Goal: Communication & Community: Answer question/provide support

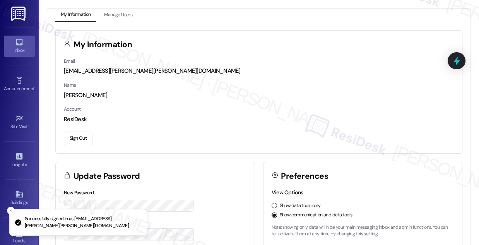
click at [22, 45] on link "Inbox" at bounding box center [19, 46] width 31 height 21
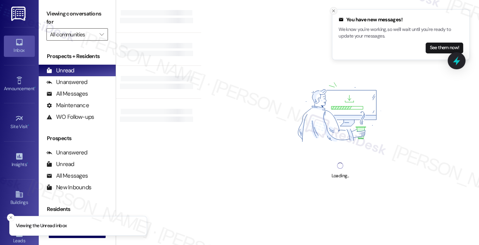
click at [332, 10] on icon "Close toast" at bounding box center [334, 11] width 5 height 5
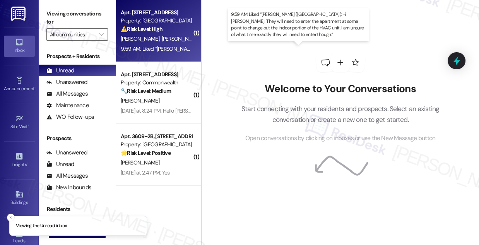
click at [151, 51] on div "9:59 AM: Liked “[PERSON_NAME] ([GEOGRAPHIC_DATA]): Hi [PERSON_NAME]! They will …" at bounding box center [397, 48] width 553 height 7
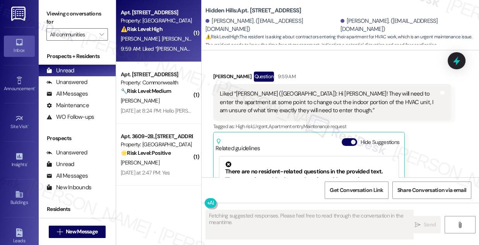
scroll to position [7416, 0]
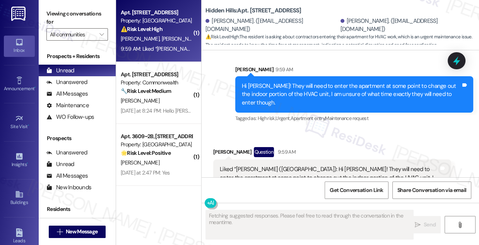
click at [261, 165] on div "Liked “[PERSON_NAME] ([GEOGRAPHIC_DATA]): Hi [PERSON_NAME]! They will need to e…" at bounding box center [329, 177] width 219 height 25
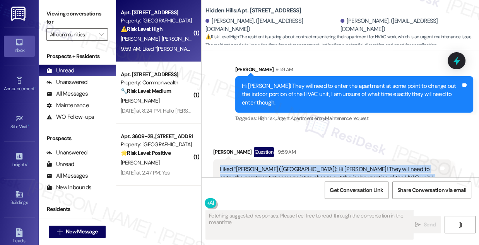
click at [261, 165] on div "Liked “[PERSON_NAME] ([GEOGRAPHIC_DATA]): Hi [PERSON_NAME]! They will need to e…" at bounding box center [329, 177] width 219 height 25
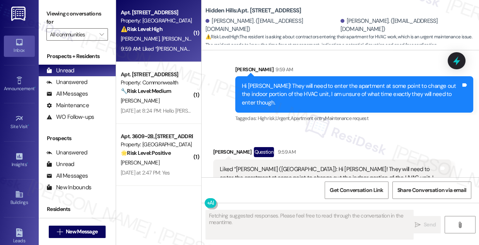
click at [313, 82] on div "Hi [PERSON_NAME]! They will need to enter the apartment at some point to change…" at bounding box center [351, 94] width 219 height 25
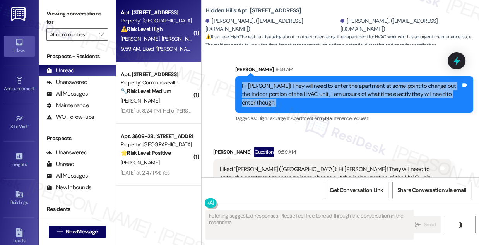
click at [313, 82] on div "Hi [PERSON_NAME]! They will need to enter the apartment at some point to change…" at bounding box center [351, 94] width 219 height 25
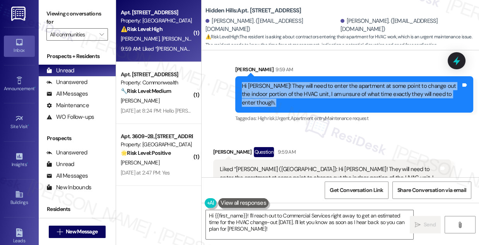
click at [326, 84] on div "Hi [PERSON_NAME]! They will need to enter the apartment at some point to change…" at bounding box center [351, 94] width 219 height 25
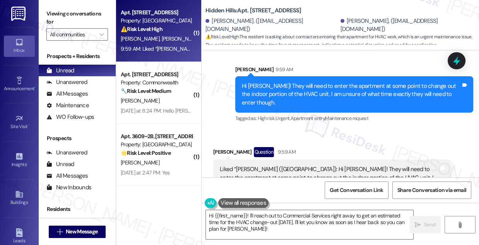
click at [359, 84] on div "Hi [PERSON_NAME]! They will need to enter the apartment at some point to change…" at bounding box center [351, 94] width 219 height 25
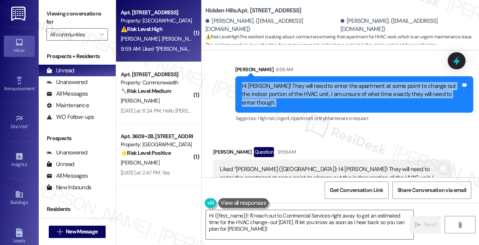
click at [359, 84] on div "Hi [PERSON_NAME]! They will need to enter the apartment at some point to change…" at bounding box center [351, 94] width 219 height 25
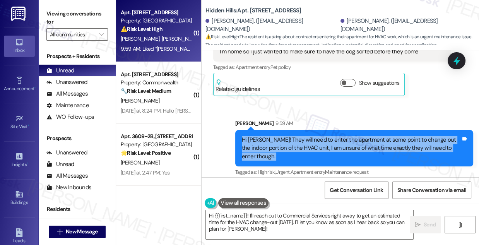
scroll to position [7310, 0]
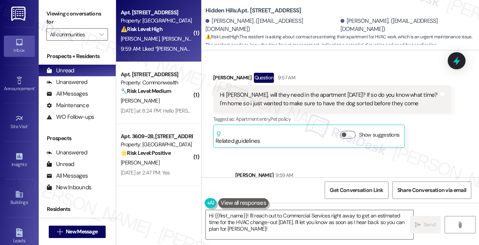
click at [270, 91] on div "Hi [PERSON_NAME], will they need in the apartment [DATE]? If so do you know wha…" at bounding box center [329, 99] width 219 height 17
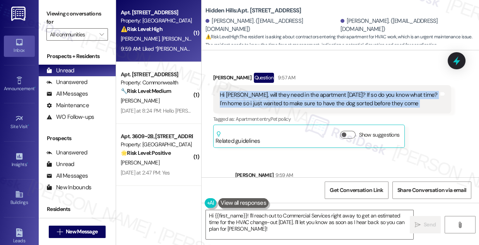
click at [270, 91] on div "Hi [PERSON_NAME], will they need in the apartment [DATE]? If so do you know wha…" at bounding box center [329, 99] width 219 height 17
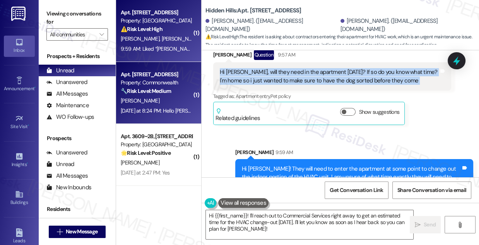
scroll to position [7346, 0]
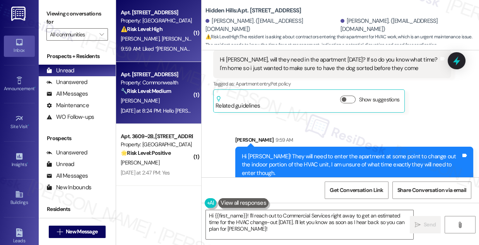
click at [185, 98] on div "[PERSON_NAME]" at bounding box center [156, 101] width 73 height 10
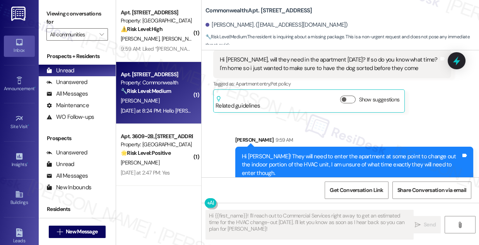
scroll to position [3218, 0]
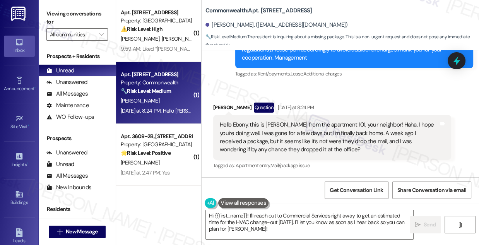
click at [319, 138] on div "Hello Ebony, this is [PERSON_NAME] from the apartment 101, your neighbor! Haha.…" at bounding box center [329, 137] width 219 height 33
click at [318, 138] on div "Hello Ebony, this is [PERSON_NAME] from the apartment 101, your neighbor! Haha.…" at bounding box center [329, 137] width 219 height 33
click at [284, 137] on div "Hello Ebony, this is [PERSON_NAME] from the apartment 101, your neighbor! Haha.…" at bounding box center [329, 137] width 219 height 33
click at [283, 137] on div "Hello Ebony, this is [PERSON_NAME] from the apartment 101, your neighbor! Haha.…" at bounding box center [329, 137] width 219 height 33
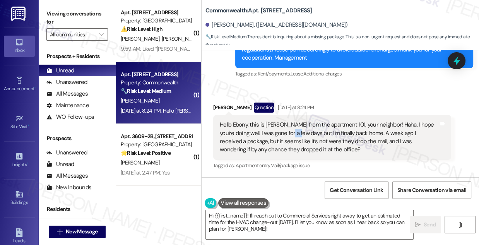
click at [283, 137] on div "Hello Ebony, this is [PERSON_NAME] from the apartment 101, your neighbor! Haha.…" at bounding box center [329, 137] width 219 height 33
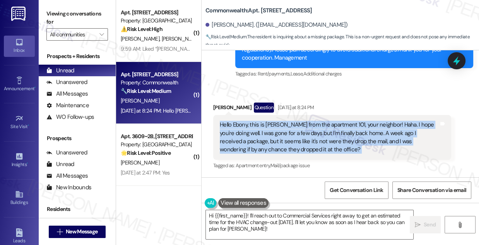
click at [283, 137] on div "Hello Ebony, this is [PERSON_NAME] from the apartment 101, your neighbor! Haha.…" at bounding box center [329, 137] width 219 height 33
click at [369, 128] on div "Hello Ebony, this is [PERSON_NAME] from the apartment 101, your neighbor! Haha.…" at bounding box center [329, 137] width 219 height 33
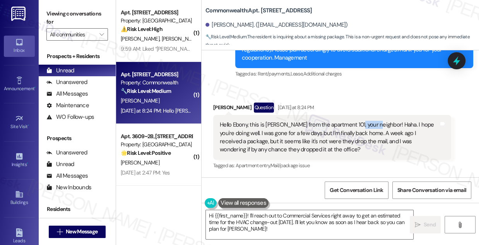
click at [369, 128] on div "Hello Ebony, this is [PERSON_NAME] from the apartment 101, your neighbor! Haha.…" at bounding box center [329, 137] width 219 height 33
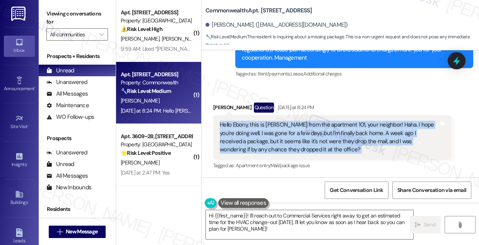
click at [369, 128] on div "Hello Ebony, this is [PERSON_NAME] from the apartment 101, your neighbor! Haha.…" at bounding box center [329, 137] width 219 height 33
click at [312, 134] on div "Hello Ebony, this is [PERSON_NAME] from the apartment 101, your neighbor! Haha.…" at bounding box center [329, 137] width 219 height 33
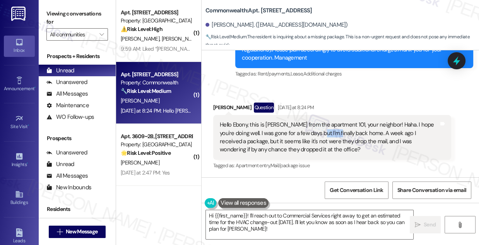
click at [312, 134] on div "Hello Ebony, this is [PERSON_NAME] from the apartment 101, your neighbor! Haha.…" at bounding box center [329, 137] width 219 height 33
click at [362, 134] on div "Hello Ebony, this is [PERSON_NAME] from the apartment 101, your neighbor! Haha.…" at bounding box center [329, 137] width 219 height 33
click at [361, 134] on div "Hello Ebony, this is [PERSON_NAME] from the apartment 101, your neighbor! Haha.…" at bounding box center [329, 137] width 219 height 33
click at [282, 143] on div "Hello Ebony, this is [PERSON_NAME] from the apartment 101, your neighbor! Haha.…" at bounding box center [329, 137] width 219 height 33
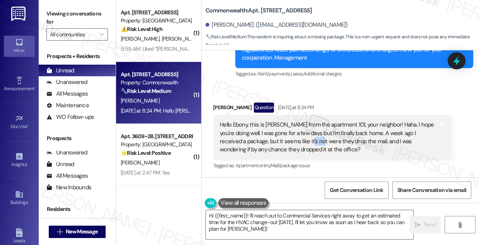
click at [282, 143] on div "Hello Ebony, this is [PERSON_NAME] from the apartment 101, your neighbor! Haha.…" at bounding box center [329, 137] width 219 height 33
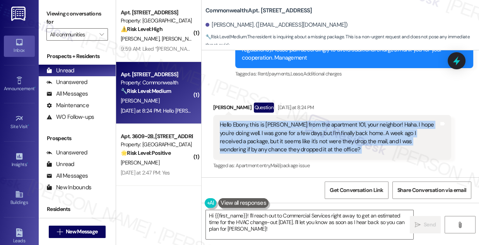
click at [282, 143] on div "Hello Ebony, this is [PERSON_NAME] from the apartment 101, your neighbor! Haha.…" at bounding box center [329, 137] width 219 height 33
click at [294, 141] on div "Hello Ebony, this is [PERSON_NAME] from the apartment 101, your neighbor! Haha.…" at bounding box center [329, 137] width 219 height 33
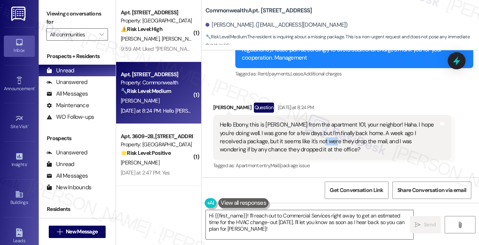
click at [294, 141] on div "Hello Ebony, this is [PERSON_NAME] from the apartment 101, your neighbor! Haha.…" at bounding box center [329, 137] width 219 height 33
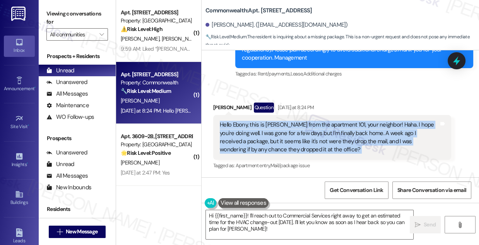
click at [294, 141] on div "Hello Ebony, this is [PERSON_NAME] from the apartment 101, your neighbor! Haha.…" at bounding box center [329, 137] width 219 height 33
click at [284, 139] on div "Hello Ebony, this is [PERSON_NAME] from the apartment 101, your neighbor! Haha.…" at bounding box center [329, 137] width 219 height 33
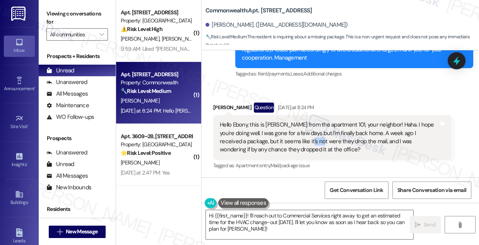
click at [284, 139] on div "Hello Ebony, this is [PERSON_NAME] from the apartment 101, your neighbor! Haha.…" at bounding box center [329, 137] width 219 height 33
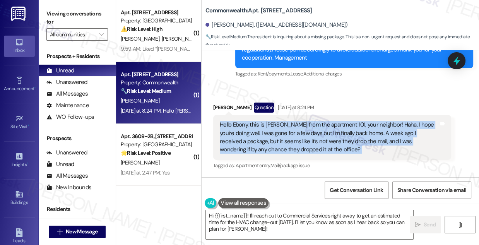
click at [284, 139] on div "Hello Ebony, this is [PERSON_NAME] from the apartment 101, your neighbor! Haha.…" at bounding box center [329, 137] width 219 height 33
click at [271, 144] on div "Hello Ebony, this is [PERSON_NAME] from the apartment 101, your neighbor! Haha.…" at bounding box center [329, 137] width 219 height 33
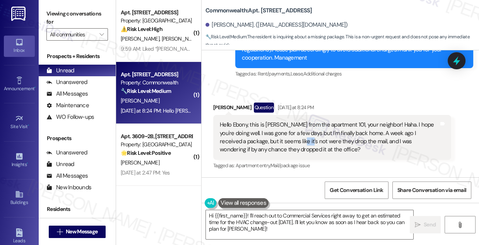
click at [271, 144] on div "Hello Ebony, this is [PERSON_NAME] from the apartment 101, your neighbor! Haha.…" at bounding box center [329, 137] width 219 height 33
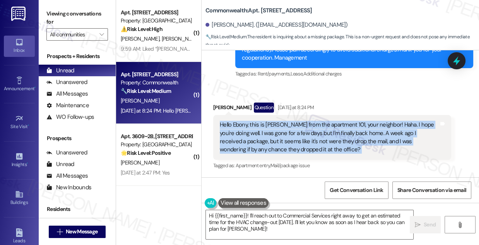
click at [271, 144] on div "Hello Ebony, this is [PERSON_NAME] from the apartment 101, your neighbor! Haha.…" at bounding box center [329, 137] width 219 height 33
click at [320, 137] on div "Hello Ebony, this is [PERSON_NAME] from the apartment 101, your neighbor! Haha.…" at bounding box center [329, 137] width 219 height 33
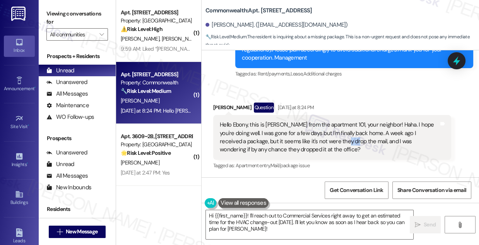
click at [320, 137] on div "Hello Ebony, this is [PERSON_NAME] from the apartment 101, your neighbor! Haha.…" at bounding box center [329, 137] width 219 height 33
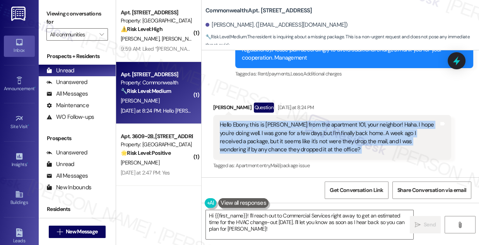
click at [320, 137] on div "Hello Ebony, this is [PERSON_NAME] from the apartment 101, your neighbor! Haha.…" at bounding box center [329, 137] width 219 height 33
click at [279, 146] on div "Hello Ebony, this is [PERSON_NAME] from the apartment 101, your neighbor! Haha.…" at bounding box center [329, 137] width 219 height 33
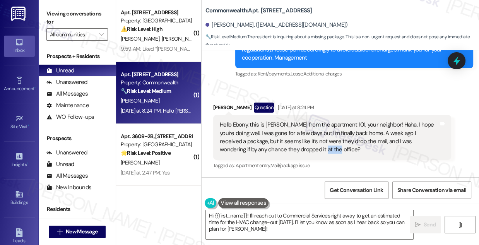
click at [278, 146] on div "Hello Ebony, this is [PERSON_NAME] from the apartment 101, your neighbor! Haha.…" at bounding box center [329, 137] width 219 height 33
click at [252, 142] on div "Hello Ebony, this is [PERSON_NAME] from the apartment 101, your neighbor! Haha.…" at bounding box center [329, 137] width 219 height 33
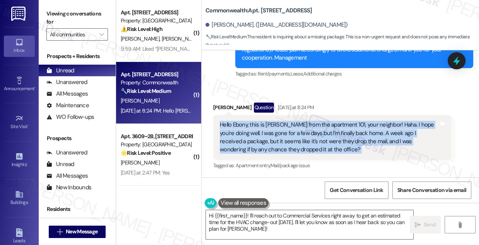
click at [252, 142] on div "Hello Ebony, this is [PERSON_NAME] from the apartment 101, your neighbor! Haha.…" at bounding box center [329, 137] width 219 height 33
copy div "Hello Ebony, this is [PERSON_NAME] from the apartment 101, your neighbor! Haha.…"
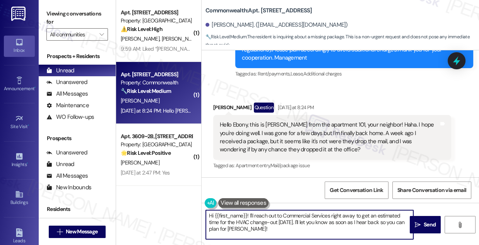
drag, startPoint x: 278, startPoint y: 221, endPoint x: 364, endPoint y: 221, distance: 86.8
click at [364, 221] on textarea "Hi {{first_name}}, welcome back! I'm happy to check for your package. Could you…" at bounding box center [310, 224] width 208 height 29
click at [400, 222] on textarea "Hi {{first_name}}, welcome back! I'm happy to check for your package. Could you…" at bounding box center [310, 224] width 208 height 29
click at [218, 108] on div "[PERSON_NAME] Question [DATE] at 8:24 PM" at bounding box center [332, 109] width 238 height 12
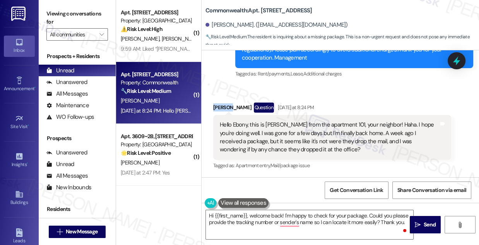
click at [218, 108] on div "[PERSON_NAME] Question [DATE] at 8:24 PM" at bounding box center [332, 109] width 238 height 12
click at [311, 132] on div "Hello Ebony, this is [PERSON_NAME] from the apartment 101, your neighbor! Haha.…" at bounding box center [329, 137] width 219 height 33
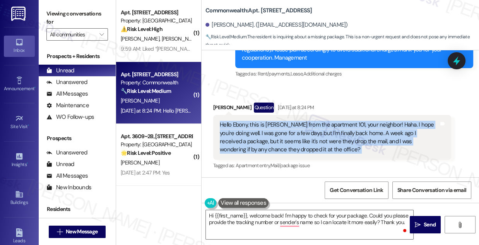
click at [311, 132] on div "Hello Ebony, this is [PERSON_NAME] from the apartment 101, your neighbor! Haha.…" at bounding box center [329, 137] width 219 height 33
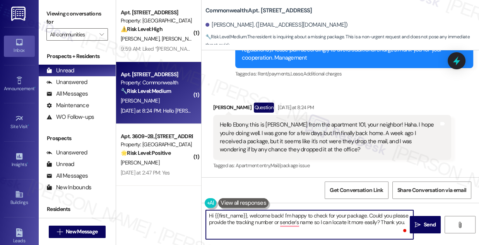
click at [378, 213] on textarea "Hi {{first_name}}, welcome back! I'm happy to check for your package. Could you…" at bounding box center [310, 224] width 208 height 29
click at [339, 222] on textarea "Hi {{first_name}}, welcome back! I'm happy to check for your package. Could you…" at bounding box center [310, 224] width 208 height 29
click at [329, 222] on textarea "Hi {{first_name}}, welcome back! I'm happy to check for your package. Could you…" at bounding box center [310, 224] width 208 height 29
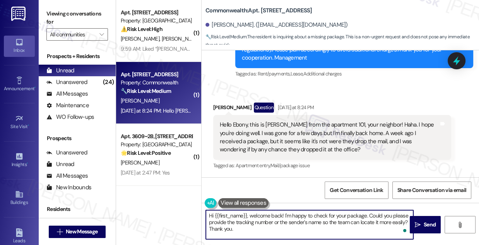
click at [273, 231] on textarea "Hi {{first_name}}, welcome back! I'm happy to check for your package. Could you…" at bounding box center [310, 224] width 208 height 29
type textarea "Hi {{first_name}}, welcome back! I'm happy to check for your package. Could you…"
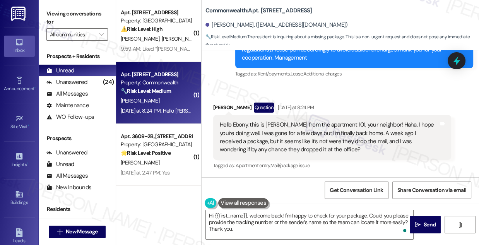
click at [246, 143] on div "Hello Ebony, this is [PERSON_NAME] from the apartment 101, your neighbor! Haha.…" at bounding box center [329, 137] width 219 height 33
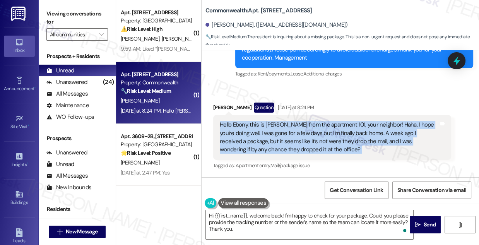
click at [246, 143] on div "Hello Ebony, this is [PERSON_NAME] from the apartment 101, your neighbor! Haha.…" at bounding box center [329, 137] width 219 height 33
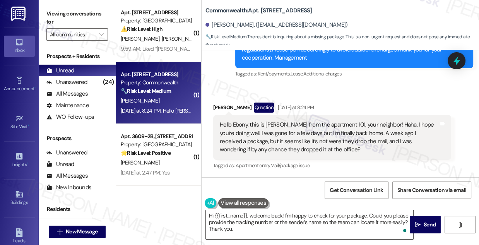
click at [237, 227] on textarea "Hi {{first_name}}, welcome back! I'm happy to check for your package. Could you…" at bounding box center [310, 224] width 208 height 29
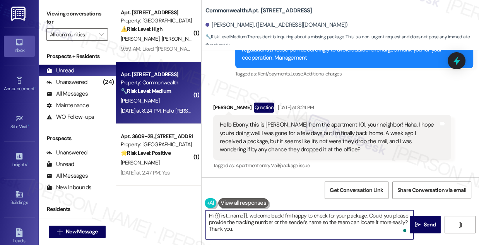
click at [237, 227] on textarea "Hi {{first_name}}, welcome back! I'm happy to check for your package. Could you…" at bounding box center [310, 224] width 208 height 29
click at [284, 134] on div "Hello Ebony, this is [PERSON_NAME] from the apartment 101, your neighbor! Haha.…" at bounding box center [329, 137] width 219 height 33
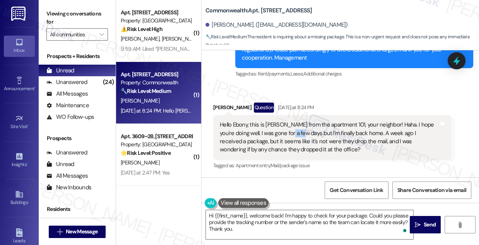
click at [284, 134] on div "Hello Ebony, this is [PERSON_NAME] from the apartment 101, your neighbor! Haha.…" at bounding box center [329, 137] width 219 height 33
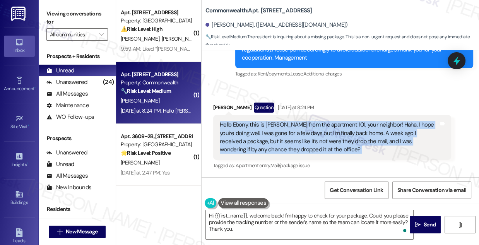
click at [284, 134] on div "Hello Ebony, this is [PERSON_NAME] from the apartment 101, your neighbor! Haha.…" at bounding box center [329, 137] width 219 height 33
copy div "Hello Ebony, this is [PERSON_NAME] from the apartment 101, your neighbor! Haha.…"
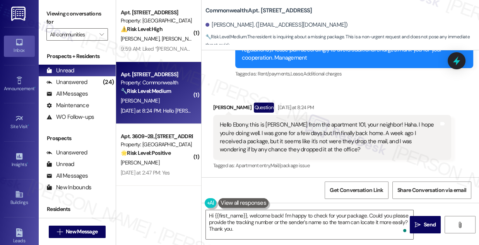
click at [73, 14] on label "Viewing conversations for" at bounding box center [77, 18] width 62 height 21
click at [73, 13] on label "Viewing conversations for" at bounding box center [77, 18] width 62 height 21
click at [368, 214] on textarea "Hi {{first_name}}, welcome back! I'm happy to check for your package. Could you…" at bounding box center [310, 224] width 208 height 29
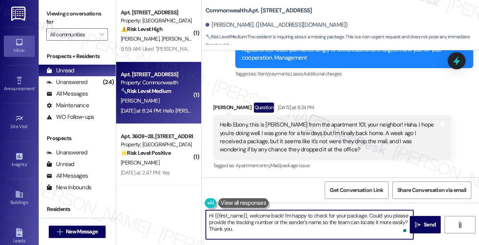
click at [280, 230] on textarea "Hi {{first_name}}, welcome back! I'm happy to check for your package. Could you…" at bounding box center [310, 224] width 208 height 29
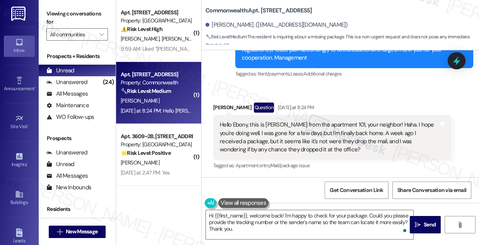
click at [74, 18] on label "Viewing conversations for" at bounding box center [77, 18] width 62 height 21
click at [286, 218] on textarea "Hi {{first_name}}, welcome back! I'm happy to check for your package. Could you…" at bounding box center [310, 224] width 208 height 29
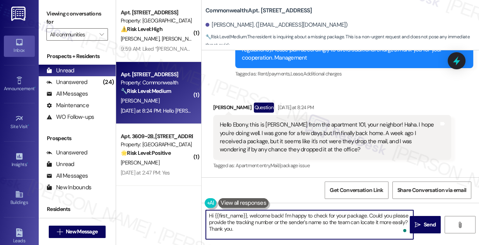
click at [286, 218] on textarea "Hi {{first_name}}, welcome back! I'm happy to check for your package. Could you…" at bounding box center [310, 224] width 208 height 29
click at [306, 230] on textarea "Hi {{first_name}}, welcome back! I'm happy to check for your package. Could you…" at bounding box center [310, 224] width 208 height 29
drag, startPoint x: 247, startPoint y: 229, endPoint x: 208, endPoint y: 229, distance: 39.5
click at [208, 229] on textarea "Hi {{first_name}}, welcome back! I'm happy to check for your package. Could you…" at bounding box center [310, 224] width 208 height 29
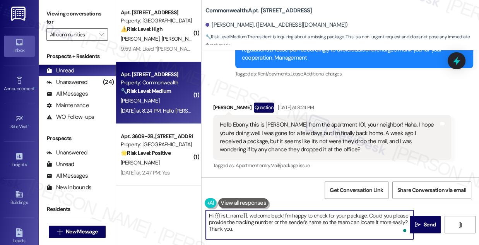
click at [265, 223] on textarea "Hi {{first_name}}, welcome back! I'm happy to check for your package. Could you…" at bounding box center [310, 224] width 208 height 29
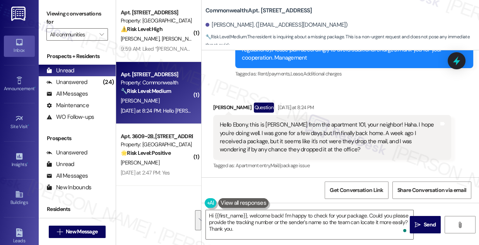
click at [338, 136] on div "Hello Ebony, this is [PERSON_NAME] from the apartment 101, your neighbor! Haha.…" at bounding box center [329, 137] width 219 height 33
click at [414, 221] on span " Send" at bounding box center [426, 225] width 24 height 8
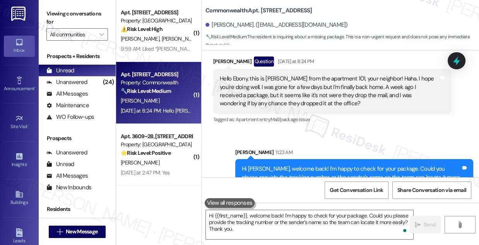
scroll to position [3288, 0]
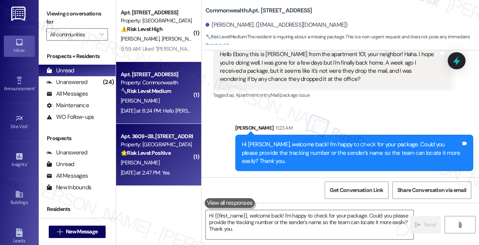
click at [175, 148] on div "Property: [GEOGRAPHIC_DATA]" at bounding box center [157, 145] width 72 height 8
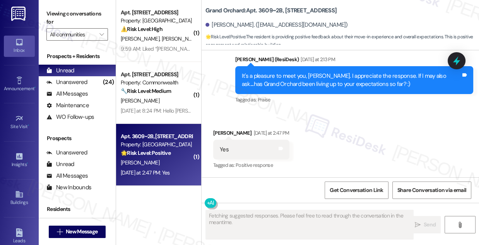
scroll to position [220, 0]
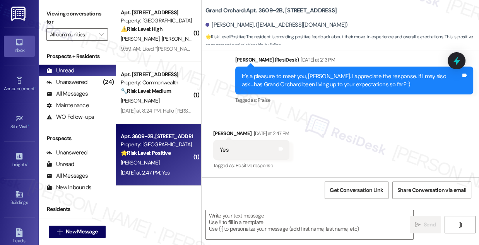
click at [301, 81] on div "It's a pleasure to meet you, [PERSON_NAME]. I appreciate the response. If I may…" at bounding box center [351, 80] width 219 height 17
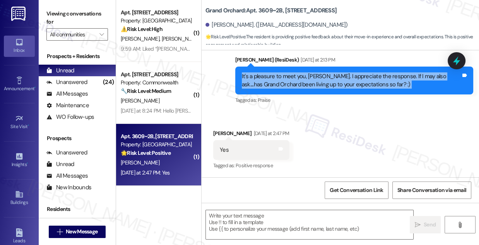
click at [301, 81] on div "It's a pleasure to meet you, [PERSON_NAME]. I appreciate the response. If I may…" at bounding box center [351, 80] width 219 height 17
click at [347, 73] on div "It's a pleasure to meet you, [PERSON_NAME]. I appreciate the response. If I may…" at bounding box center [351, 80] width 219 height 17
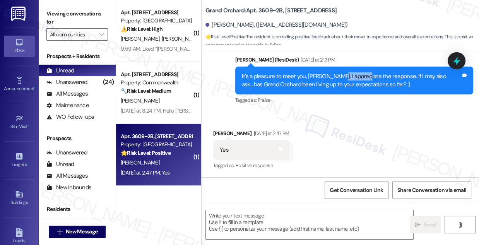
click at [347, 73] on div "It's a pleasure to meet you, [PERSON_NAME]. I appreciate the response. If I may…" at bounding box center [351, 80] width 219 height 17
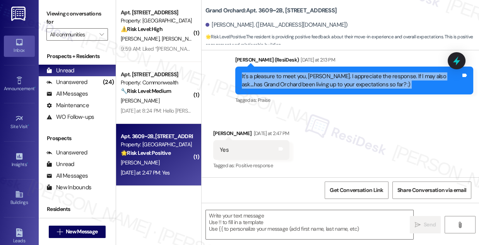
click at [347, 73] on div "It's a pleasure to meet you, [PERSON_NAME]. I appreciate the response. If I may…" at bounding box center [351, 80] width 219 height 17
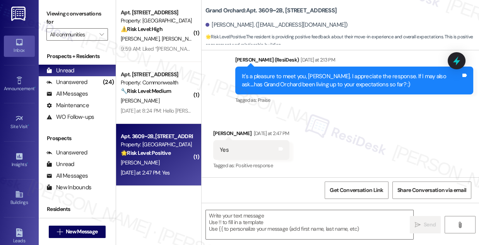
click at [250, 154] on div "Yes Tags and notes" at bounding box center [251, 150] width 76 height 20
click at [282, 78] on div "It's a pleasure to meet you, [PERSON_NAME]. I appreciate the response. If I may…" at bounding box center [351, 80] width 219 height 17
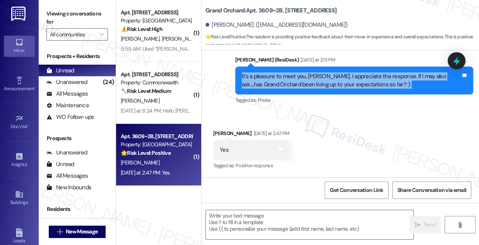
click at [282, 78] on div "It's a pleasure to meet you, [PERSON_NAME]. I appreciate the response. If I may…" at bounding box center [351, 80] width 219 height 17
click at [226, 214] on textarea at bounding box center [310, 224] width 208 height 29
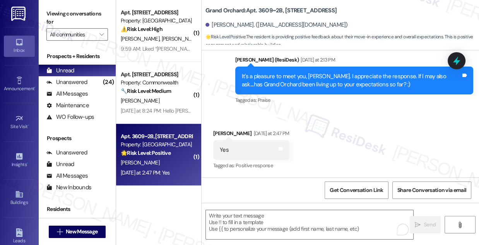
drag, startPoint x: 76, startPoint y: 17, endPoint x: 99, endPoint y: 23, distance: 23.3
click at [76, 17] on label "Viewing conversations for" at bounding box center [77, 18] width 62 height 21
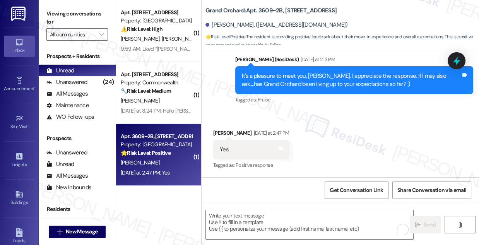
click at [63, 8] on label "Viewing conversations for" at bounding box center [77, 18] width 62 height 21
click at [278, 215] on textarea "To enrich screen reader interactions, please activate Accessibility in Grammarl…" at bounding box center [310, 224] width 208 height 29
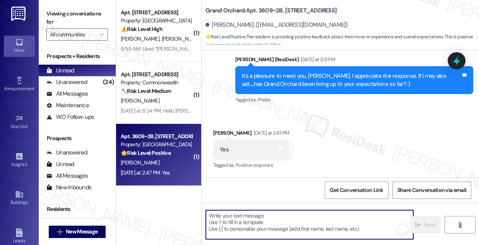
paste textarea "That’s awesome to hear, [PERSON_NAME]! Thank you! If you don’t mind, would you …"
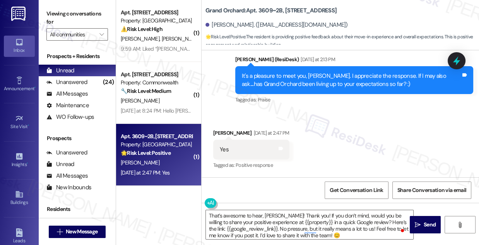
click at [225, 128] on div "Received via SMS [PERSON_NAME] [DATE] at 2:47 PM Yes Tags and notes Tagged as: …" at bounding box center [252, 150] width 88 height 54
copy div "[PERSON_NAME]"
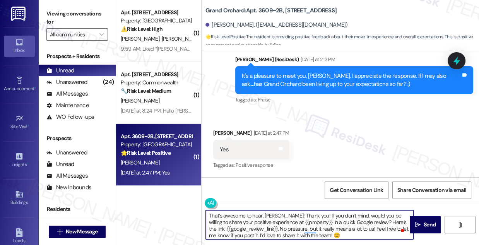
drag, startPoint x: 282, startPoint y: 214, endPoint x: 209, endPoint y: 213, distance: 72.8
click at [209, 213] on textarea "That’s awesome to hear, [PERSON_NAME]! Thank you! If you don’t mind, would you …" at bounding box center [310, 224] width 208 height 29
click at [303, 213] on textarea "That’s awesome to hear, [PERSON_NAME]! Thank you! If you don’t mind, would you …" at bounding box center [310, 224] width 208 height 29
click at [303, 215] on textarea "That’s awesome to hear, [PERSON_NAME]! Thank you! If you don’t mind, would you …" at bounding box center [310, 224] width 208 height 29
click at [267, 216] on textarea "That’s awesome to hear, [PERSON_NAME]! Thank you! If you don’t mind, would you …" at bounding box center [310, 224] width 208 height 29
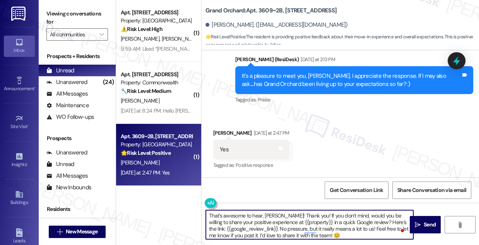
click at [267, 216] on textarea "That’s awesome to hear, [PERSON_NAME]! Thank you! If you don’t mind, would you …" at bounding box center [310, 224] width 208 height 29
click at [226, 134] on div "[PERSON_NAME] [DATE] at 2:47 PM" at bounding box center [251, 134] width 76 height 11
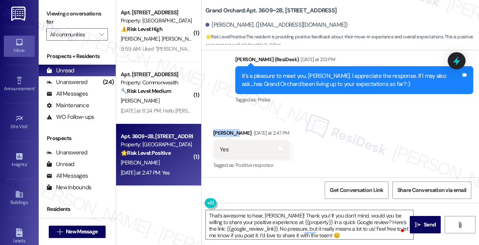
click at [226, 134] on div "[PERSON_NAME] [DATE] at 2:47 PM" at bounding box center [251, 134] width 76 height 11
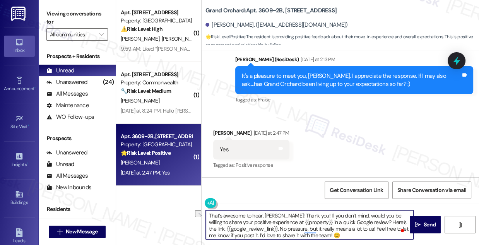
drag, startPoint x: 281, startPoint y: 215, endPoint x: 187, endPoint y: 212, distance: 94.2
click at [187, 212] on div "( 1 ) Apt. 2126, T - [STREET_ADDRESS] Property: Hidden Hills ⚠️ Risk Level: Hig…" at bounding box center [297, 122] width 363 height 245
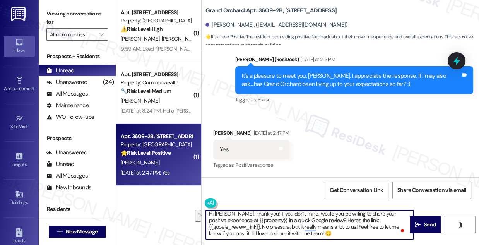
drag, startPoint x: 259, startPoint y: 228, endPoint x: 328, endPoint y: 220, distance: 69.8
click at [328, 220] on textarea "Hi [PERSON_NAME]. Thank you! If you don’t mind, would you be willing to share y…" at bounding box center [310, 224] width 208 height 29
click at [266, 226] on textarea "Hi [PERSON_NAME]. Thank you! If you don’t mind, would you be willing to share y…" at bounding box center [310, 224] width 208 height 29
drag, startPoint x: 357, startPoint y: 227, endPoint x: 327, endPoint y: 234, distance: 30.7
click at [327, 234] on textarea "Hi [PERSON_NAME]. Thank you! If you don’t mind, would you be willing to share y…" at bounding box center [310, 224] width 208 height 29
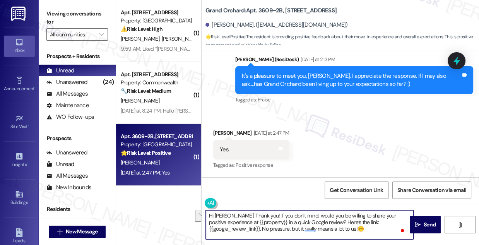
scroll to position [0, 0]
click at [288, 215] on textarea "Hi [PERSON_NAME]. Thank you! If you don’t mind, would you be willing to share y…" at bounding box center [310, 224] width 208 height 29
click at [377, 223] on textarea "Hi [PERSON_NAME]. Thank you! If you don’t mind, would you be willing to share y…" at bounding box center [310, 224] width 208 height 29
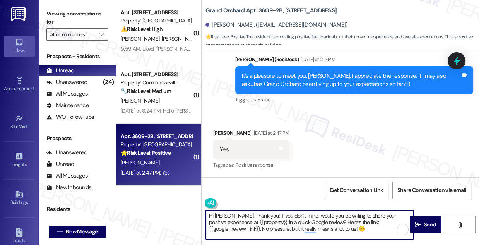
click at [220, 10] on b "Grand Orchard: Apt. 3609~2B, [STREET_ADDRESS]" at bounding box center [271, 11] width 131 height 8
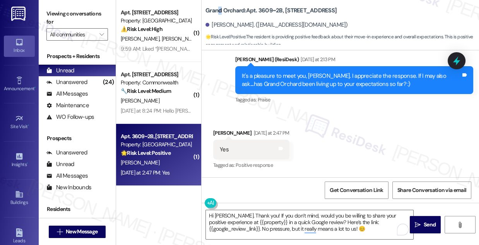
click at [221, 10] on b "Grand Orchard: Apt. 3609~2B, [STREET_ADDRESS]" at bounding box center [271, 11] width 131 height 8
click at [336, 142] on div "Received via SMS [PERSON_NAME] [DATE] at 2:47 PM Yes Tags and notes Tagged as: …" at bounding box center [341, 144] width 278 height 65
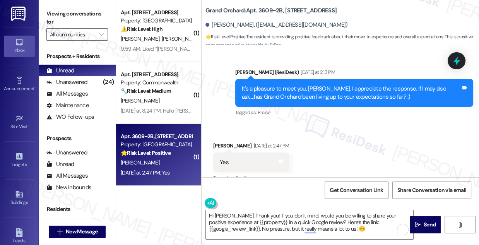
scroll to position [220, 0]
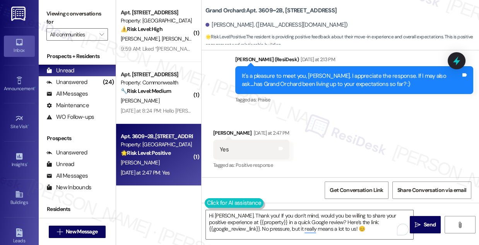
click at [239, 203] on button at bounding box center [234, 203] width 59 height 10
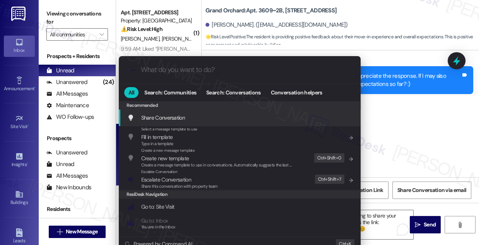
click at [398, 99] on div ".cls-1{fill:#0a055f;}.cls-2{fill:#0cc4c4;} resideskLogoBlueOrange All Search: C…" at bounding box center [239, 122] width 479 height 245
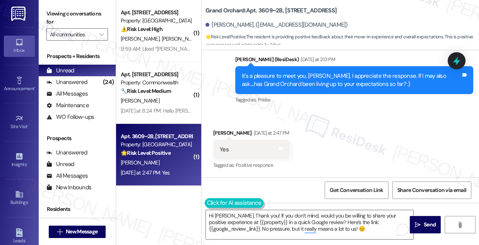
click at [211, 203] on button at bounding box center [234, 203] width 59 height 10
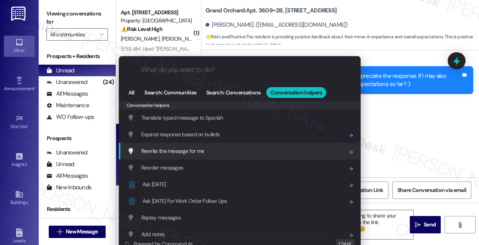
click at [400, 134] on div ".cls-1{fill:#0a055f;}.cls-2{fill:#0cc4c4;} resideskLogoBlueOrange All Search: C…" at bounding box center [239, 122] width 479 height 245
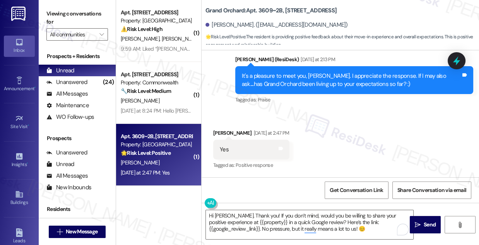
click at [309, 87] on div "It's a pleasure to meet you, [PERSON_NAME]. I appreciate the response. If I may…" at bounding box center [351, 80] width 219 height 17
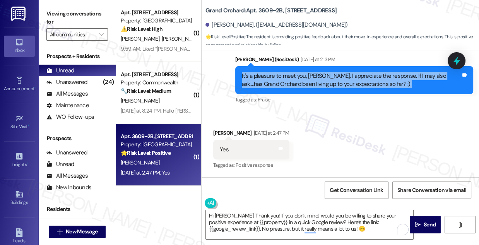
click at [309, 87] on div "It's a pleasure to meet you, [PERSON_NAME]. I appreciate the response. If I may…" at bounding box center [351, 80] width 219 height 17
copy div "It's a pleasure to meet you, [PERSON_NAME]. I appreciate the response. If I may…"
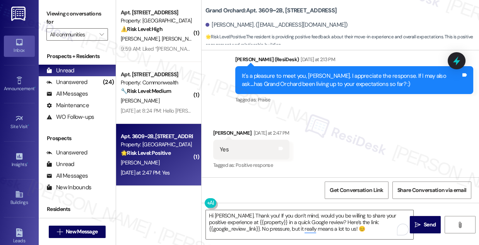
click at [70, 19] on label "Viewing conversations for" at bounding box center [77, 18] width 62 height 21
drag, startPoint x: 230, startPoint y: 146, endPoint x: 220, endPoint y: 147, distance: 10.1
click at [220, 147] on div "Yes Tags and notes" at bounding box center [251, 150] width 76 height 20
copy div "Yes"
click at [76, 15] on label "Viewing conversations for" at bounding box center [77, 18] width 62 height 21
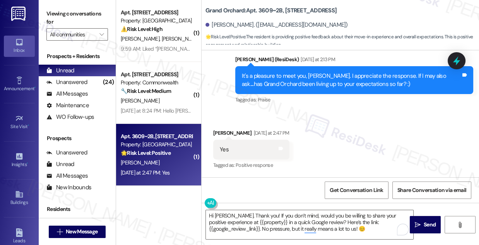
click at [45, 5] on div "Viewing conversations for All communities " at bounding box center [77, 24] width 77 height 48
click at [272, 219] on textarea "Hi [PERSON_NAME]. Thank you! If you don’t mind, would you be willing to share y…" at bounding box center [310, 224] width 208 height 29
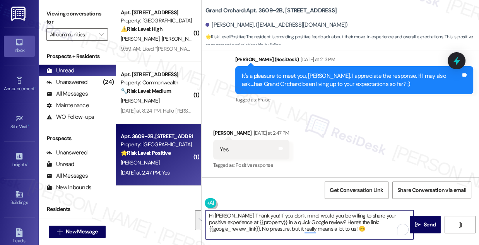
paste textarea "That’s great to hear! 😊 I’m glad Grand Orchard has been meeting your expectatio…"
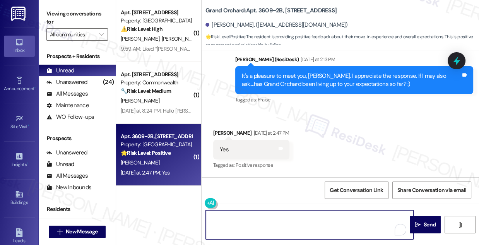
scroll to position [0, 0]
drag, startPoint x: 239, startPoint y: 233, endPoint x: 207, endPoint y: 226, distance: 32.2
click at [207, 226] on textarea "That’s great to hear! 😊 I’m glad Grand Orchard has been meeting your expectatio…" at bounding box center [310, 224] width 208 height 29
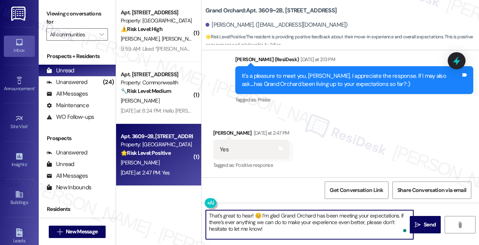
click at [218, 213] on textarea "That’s great to hear! 😊 I’m glad Grand Orchard has been meeting your expectatio…" at bounding box center [310, 224] width 208 height 29
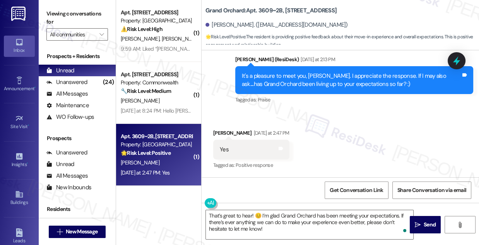
click at [223, 129] on div "Received via SMS [PERSON_NAME] [DATE] at 2:47 PM Yes Tags and notes Tagged as: …" at bounding box center [252, 150] width 88 height 54
copy div "[PERSON_NAME]"
click at [251, 215] on textarea "That’s great to hear! 😊 I’m glad Grand Orchard has been meeting your expectatio…" at bounding box center [310, 224] width 208 height 29
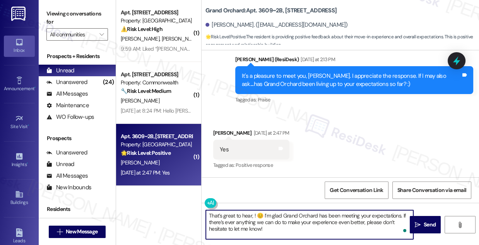
paste textarea "[PERSON_NAME]"
click at [281, 215] on textarea "That’s great to hear, [PERSON_NAME]! 😊 I’m glad Grand Orchard has been meeting …" at bounding box center [310, 224] width 208 height 29
click at [310, 227] on textarea "That’s great to hear, [PERSON_NAME]! 😊 I’m glad Grand Orchard has been meeting …" at bounding box center [310, 224] width 208 height 29
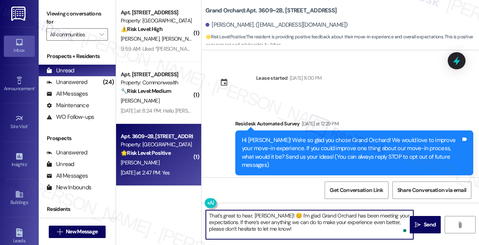
click at [310, 139] on div "Hi [PERSON_NAME]! We're so glad you chose Grand Orchard! We would love to impro…" at bounding box center [351, 152] width 219 height 33
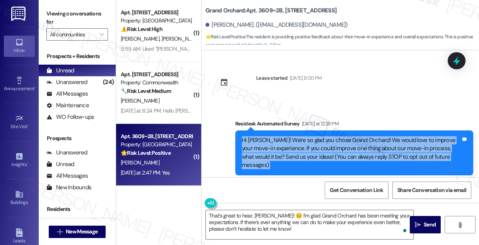
click at [310, 139] on div "Hi [PERSON_NAME]! We're so glad you chose Grand Orchard! We would love to impro…" at bounding box center [351, 152] width 219 height 33
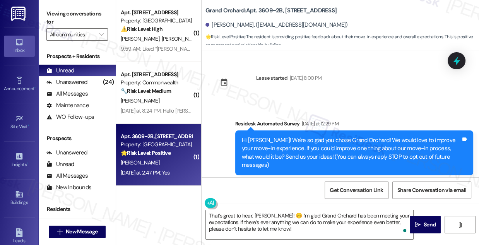
click at [390, 99] on div "Lease started [DATE] 8:00 PM Survey, sent via SMS Residesk Automated Survey [DA…" at bounding box center [341, 113] width 278 height 127
click at [346, 148] on div "Hi [PERSON_NAME]! We're so glad you chose Grand Orchard! We would love to impro…" at bounding box center [351, 152] width 219 height 33
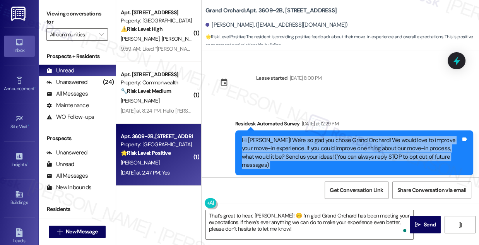
click at [346, 148] on div "Hi [PERSON_NAME]! We're so glad you chose Grand Orchard! We would love to impro…" at bounding box center [351, 152] width 219 height 33
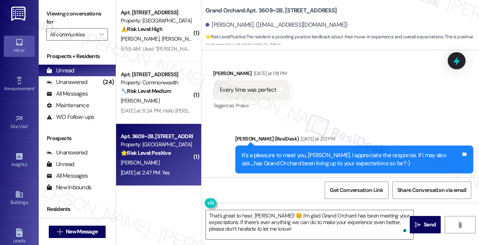
click at [246, 91] on div "Every time was perfect" at bounding box center [248, 90] width 57 height 8
click at [261, 160] on div "It's a pleasure to meet you, [PERSON_NAME]. I appreciate the response. If I may…" at bounding box center [351, 159] width 219 height 17
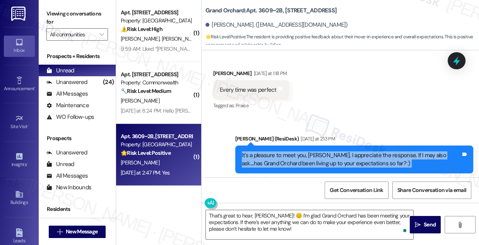
click at [261, 160] on div "It's a pleasure to meet you, [PERSON_NAME]. I appreciate the response. If I may…" at bounding box center [351, 159] width 219 height 17
click at [336, 152] on div "It's a pleasure to meet you, [PERSON_NAME]. I appreciate the response. If I may…" at bounding box center [351, 159] width 219 height 17
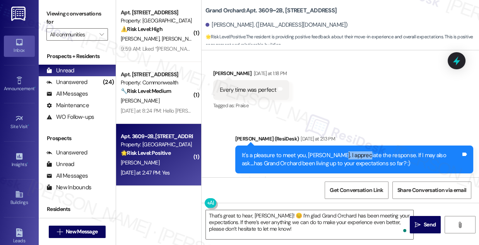
click at [336, 152] on div "It's a pleasure to meet you, [PERSON_NAME]. I appreciate the response. If I may…" at bounding box center [351, 159] width 219 height 17
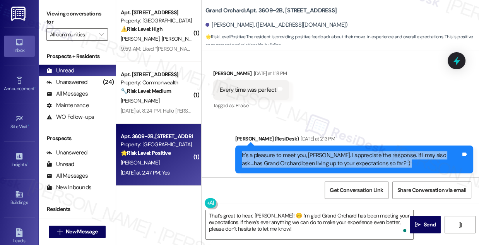
click at [336, 152] on div "It's a pleasure to meet you, [PERSON_NAME]. I appreciate the response. If I may…" at bounding box center [351, 159] width 219 height 17
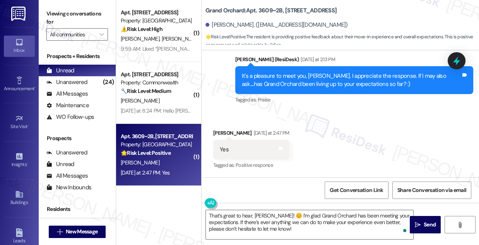
click at [244, 149] on div "Yes Tags and notes" at bounding box center [251, 150] width 76 height 20
click at [318, 218] on textarea "That’s great to hear, [PERSON_NAME]! 😊 I’m glad Grand Orchard has been meeting …" at bounding box center [310, 224] width 208 height 29
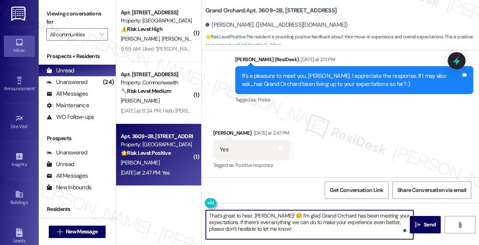
click at [318, 218] on textarea "That’s great to hear, [PERSON_NAME]! 😊 I’m glad Grand Orchard has been meeting …" at bounding box center [310, 224] width 208 height 29
click at [306, 225] on textarea "That’s great to hear, [PERSON_NAME]! 😊 I’m glad Grand Orchard has been meeting …" at bounding box center [310, 224] width 208 height 29
click at [258, 213] on textarea "That’s great to hear, [PERSON_NAME]! 😊 I’m glad Grand Orchard has been meeting …" at bounding box center [310, 224] width 208 height 29
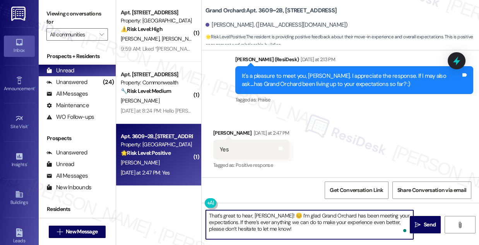
click at [286, 215] on textarea "That’s great to hear, [PERSON_NAME]! 😊 I’m glad Grand Orchard has been meeting …" at bounding box center [310, 224] width 208 height 29
drag, startPoint x: 271, startPoint y: 223, endPoint x: 319, endPoint y: 225, distance: 48.1
click at [319, 225] on textarea "That’s great to hear, [PERSON_NAME]! 😊 I’m glad Grand Orchard has been meeting …" at bounding box center [310, 224] width 208 height 29
click at [314, 228] on textarea "That’s great to hear, [PERSON_NAME]! 😊 I’m glad Grand Orchard has been meeting …" at bounding box center [310, 224] width 208 height 29
drag, startPoint x: 285, startPoint y: 216, endPoint x: 279, endPoint y: 215, distance: 6.4
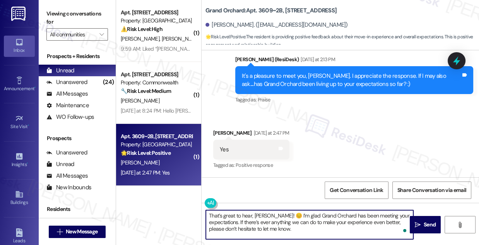
click at [279, 215] on textarea "That’s great to hear, [PERSON_NAME]! 😊 I’m glad Grand Orchard has been meeting …" at bounding box center [310, 224] width 208 height 29
click at [302, 228] on textarea "That’s great to hear, [PERSON_NAME]! I’m glad Grand Orchard has been meeting yo…" at bounding box center [310, 224] width 208 height 29
paste textarea "😊"
type textarea "That’s great to hear, [PERSON_NAME]! I’m glad Grand Orchard has been meeting yo…"
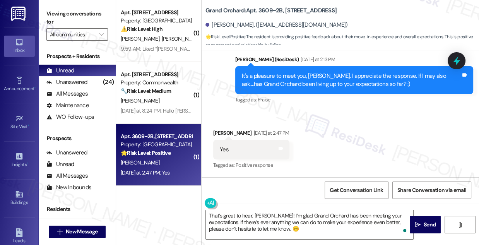
click at [326, 119] on div "Received via SMS [PERSON_NAME] [DATE] at 2:47 PM Yes Tags and notes Tagged as: …" at bounding box center [341, 144] width 278 height 65
click at [431, 60] on div "[PERSON_NAME] (ResiDesk) [DATE] at 2:13 PM" at bounding box center [354, 60] width 238 height 11
click at [82, 12] on label "Viewing conversations for" at bounding box center [77, 18] width 62 height 21
click at [82, 17] on label "Viewing conversations for" at bounding box center [77, 18] width 62 height 21
click at [321, 228] on textarea "That’s great to hear, [PERSON_NAME]! I’m glad Grand Orchard has been meeting yo…" at bounding box center [310, 224] width 208 height 29
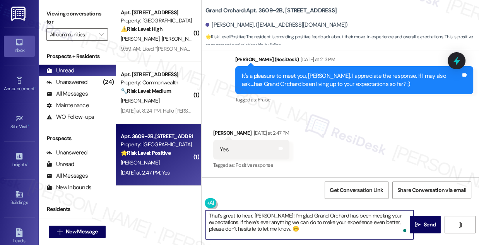
click at [327, 227] on textarea "That’s great to hear, [PERSON_NAME]! I’m glad Grand Orchard has been meeting yo…" at bounding box center [310, 224] width 208 height 29
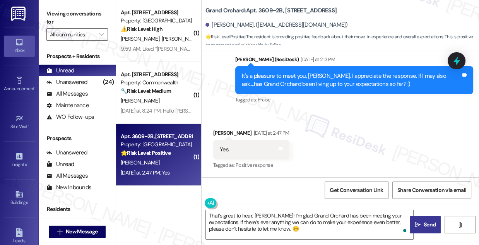
click at [433, 225] on span "Send" at bounding box center [430, 225] width 12 height 8
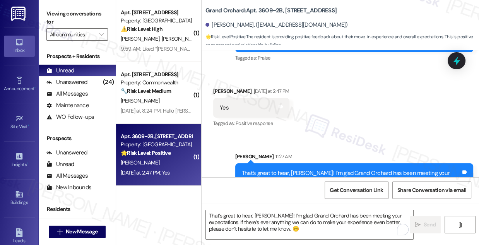
scroll to position [290, 0]
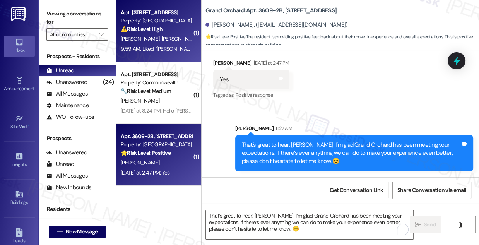
click at [150, 37] on div "[PERSON_NAME] [PERSON_NAME]" at bounding box center [156, 39] width 73 height 10
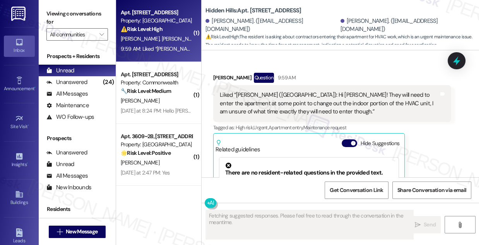
scroll to position [7451, 0]
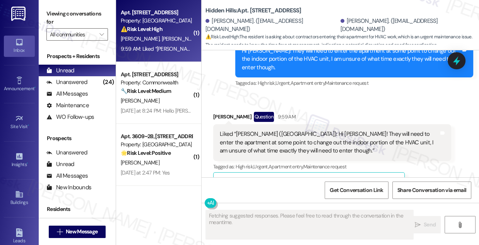
click at [278, 130] on div "Liked “[PERSON_NAME] ([GEOGRAPHIC_DATA]): Hi [PERSON_NAME]! They will need to e…" at bounding box center [329, 142] width 219 height 25
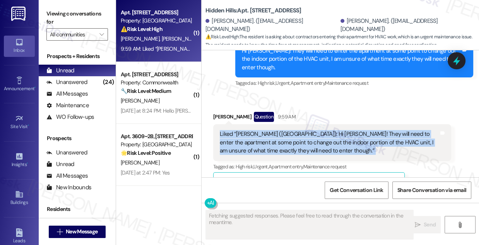
click at [278, 130] on div "Liked “[PERSON_NAME] ([GEOGRAPHIC_DATA]): Hi [PERSON_NAME]! They will need to e…" at bounding box center [329, 142] width 219 height 25
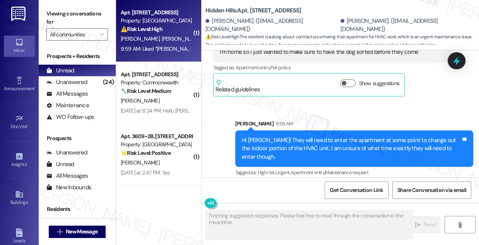
scroll to position [7310, 0]
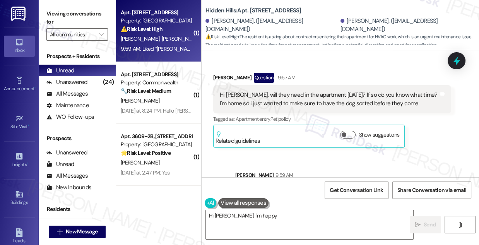
click at [273, 93] on div "Hi [PERSON_NAME], will they need in the apartment [DATE]? If so do you know wha…" at bounding box center [329, 99] width 219 height 17
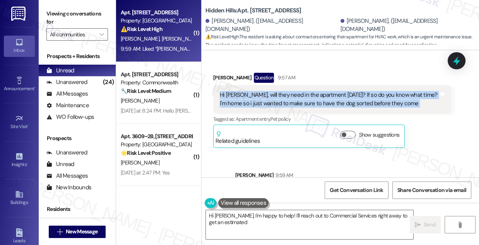
click at [273, 93] on div "Hi [PERSON_NAME], will they need in the apartment [DATE]? If so do you know wha…" at bounding box center [329, 99] width 219 height 17
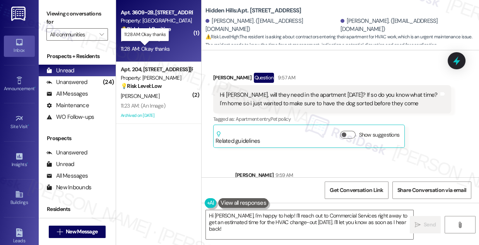
click at [168, 47] on div "11:28 AM: Okay thanks 11:28 AM: Okay thanks" at bounding box center [145, 48] width 49 height 7
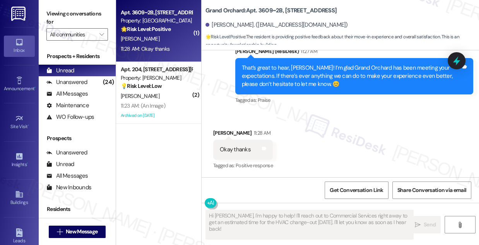
scroll to position [367, 0]
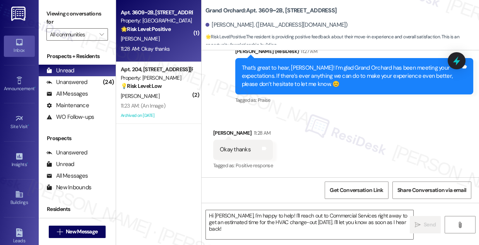
click at [322, 74] on div "That’s great to hear, [PERSON_NAME]! I’m glad Grand Orchard has been meeting yo…" at bounding box center [351, 76] width 219 height 25
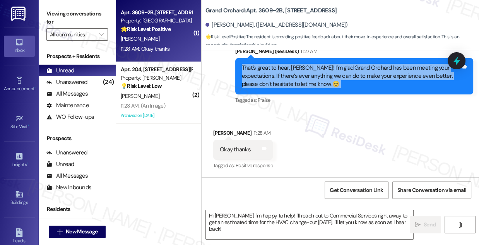
click at [322, 74] on div "That’s great to hear, [PERSON_NAME]! I’m glad Grand Orchard has been meeting yo…" at bounding box center [351, 76] width 219 height 25
click at [308, 83] on div "That’s great to hear, [PERSON_NAME]! I’m glad Grand Orchard has been meeting yo…" at bounding box center [351, 76] width 219 height 25
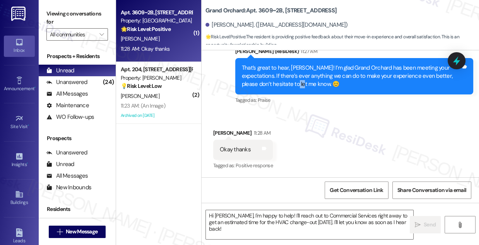
click at [308, 83] on div "That’s great to hear, [PERSON_NAME]! I’m glad Grand Orchard has been meeting yo…" at bounding box center [351, 76] width 219 height 25
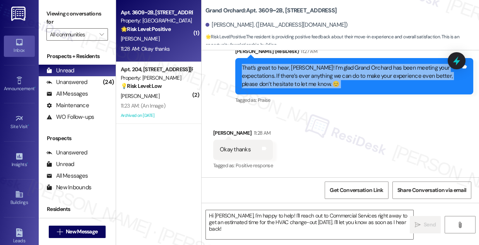
click at [308, 83] on div "That’s great to hear, [PERSON_NAME]! I’m glad Grand Orchard has been meeting yo…" at bounding box center [351, 76] width 219 height 25
click at [316, 73] on div "That’s great to hear, [PERSON_NAME]! I’m glad Grand Orchard has been meeting yo…" at bounding box center [351, 76] width 219 height 25
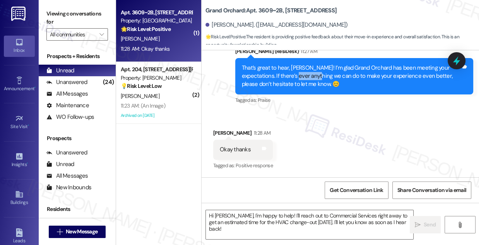
click at [316, 73] on div "That’s great to hear, [PERSON_NAME]! I’m glad Grand Orchard has been meeting yo…" at bounding box center [351, 76] width 219 height 25
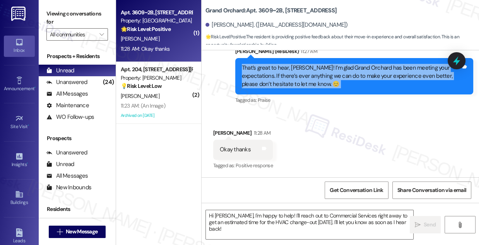
click at [316, 73] on div "That’s great to hear, [PERSON_NAME]! I’m glad Grand Orchard has been meeting yo…" at bounding box center [351, 76] width 219 height 25
click at [333, 76] on div "That’s great to hear, [PERSON_NAME]! I’m glad Grand Orchard has been meeting yo…" at bounding box center [351, 76] width 219 height 25
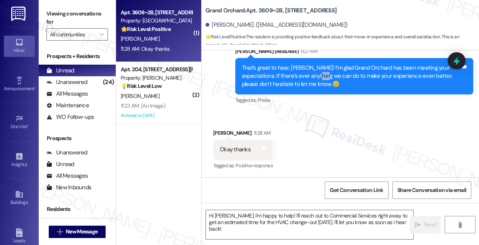
click at [333, 76] on div "That’s great to hear, [PERSON_NAME]! I’m glad Grand Orchard has been meeting yo…" at bounding box center [351, 76] width 219 height 25
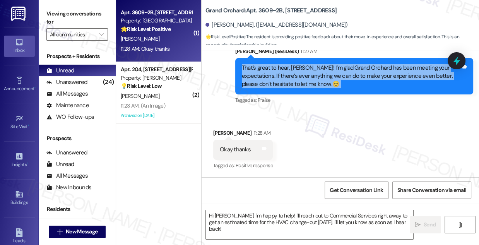
click at [333, 76] on div "That’s great to hear, [PERSON_NAME]! I’m glad Grand Orchard has been meeting yo…" at bounding box center [351, 76] width 219 height 25
click at [357, 84] on div "That’s great to hear, [PERSON_NAME]! I’m glad Grand Orchard has been meeting yo…" at bounding box center [351, 76] width 219 height 25
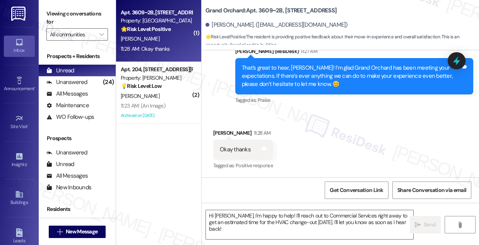
click at [335, 81] on div "That’s great to hear, [PERSON_NAME]! I’m glad Grand Orchard has been meeting yo…" at bounding box center [351, 76] width 219 height 25
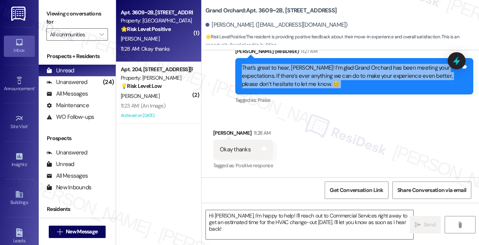
click at [335, 81] on div "That’s great to hear, [PERSON_NAME]! I’m glad Grand Orchard has been meeting yo…" at bounding box center [351, 76] width 219 height 25
click at [334, 81] on div "That’s great to hear, [PERSON_NAME]! I’m glad Grand Orchard has been meeting yo…" at bounding box center [351, 76] width 219 height 25
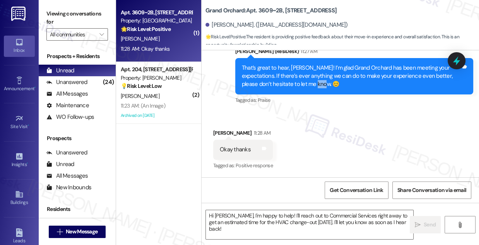
click at [334, 81] on div "That’s great to hear, [PERSON_NAME]! I’m glad Grand Orchard has been meeting yo…" at bounding box center [351, 76] width 219 height 25
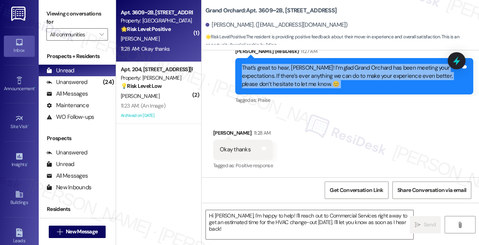
click at [334, 81] on div "That’s great to hear, [PERSON_NAME]! I’m glad Grand Orchard has been meeting yo…" at bounding box center [351, 76] width 219 height 25
click at [250, 215] on textarea "Hi [PERSON_NAME], I'm happy to help! I'll reach out to Commercial Services righ…" at bounding box center [310, 224] width 208 height 29
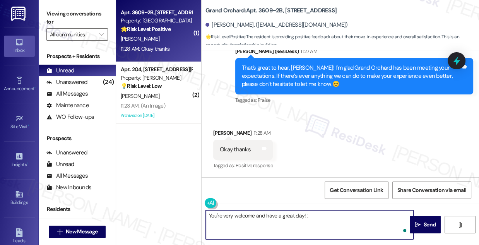
type textarea "You're very welcome and have a great day! :)"
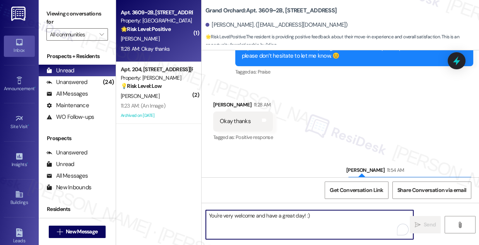
scroll to position [421, 0]
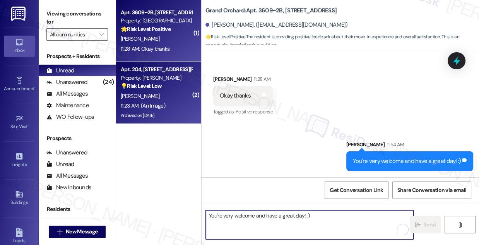
click at [172, 76] on div "Property: [PERSON_NAME]" at bounding box center [157, 78] width 72 height 8
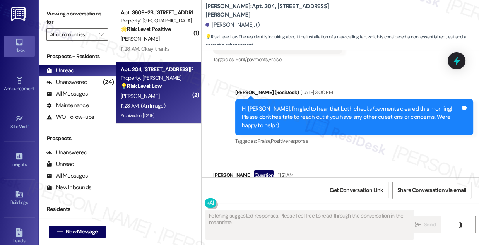
scroll to position [41476, 0]
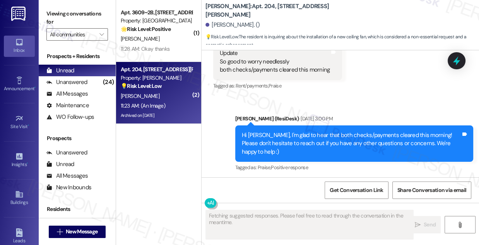
drag, startPoint x: 265, startPoint y: 124, endPoint x: 350, endPoint y: 125, distance: 84.8
click at [350, 215] on div "Hi just wondering if now or soon matter related to new ceiling fan can be focus…" at bounding box center [320, 223] width 201 height 17
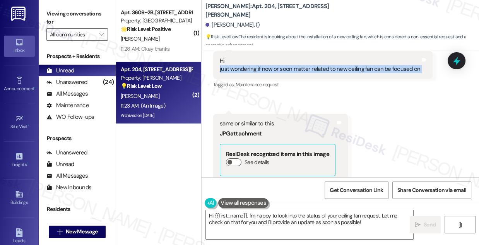
scroll to position [41617, 0]
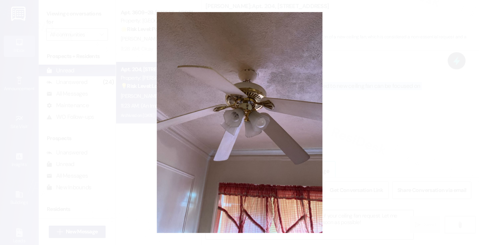
click at [406, 120] on button "Unzoom image" at bounding box center [239, 122] width 479 height 245
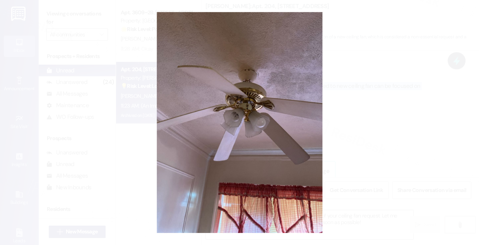
click at [379, 127] on button "Unzoom image" at bounding box center [239, 122] width 479 height 245
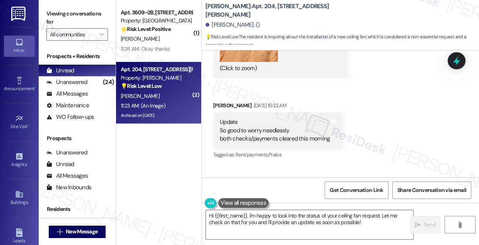
scroll to position [41406, 0]
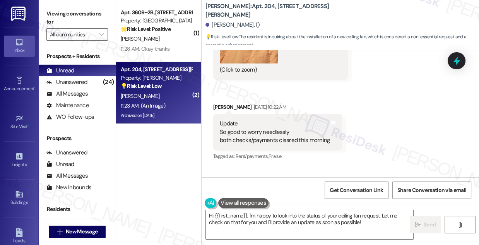
click at [293, 202] on div "Hi [PERSON_NAME], I'm glad to hear that both checks/payments cleared this morni…" at bounding box center [351, 214] width 219 height 25
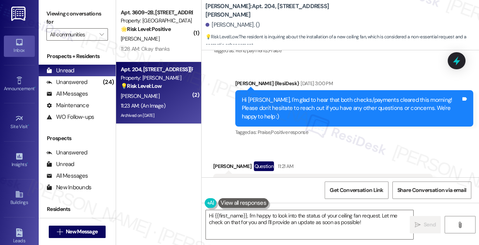
click at [242, 180] on div "Hi just wondering if now or soon matter related to new ceiling fan can be focus…" at bounding box center [320, 188] width 201 height 17
copy div "just wondering if now or soon matter related to new ceiling fan can be focused …"
click at [72, 8] on label "Viewing conversations for" at bounding box center [77, 18] width 62 height 21
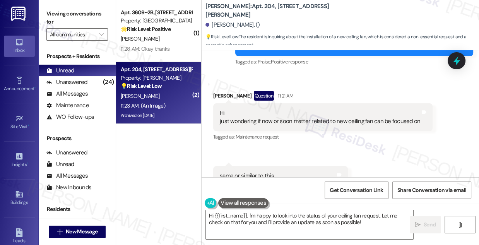
scroll to position [41547, 0]
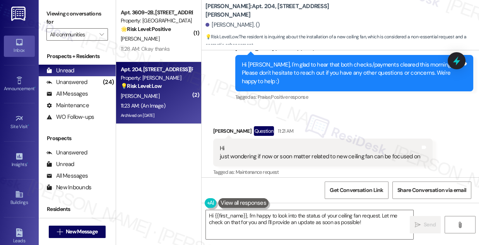
click at [282, 139] on div "Hi just wondering if now or soon matter related to new ceiling fan can be focus…" at bounding box center [323, 153] width 220 height 28
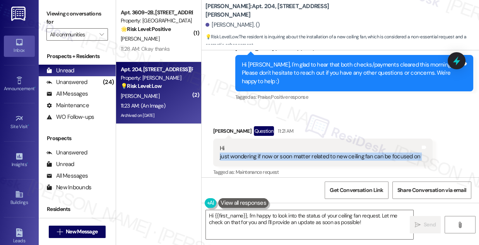
click at [282, 139] on div "Hi just wondering if now or soon matter related to new ceiling fan can be focus…" at bounding box center [323, 153] width 220 height 28
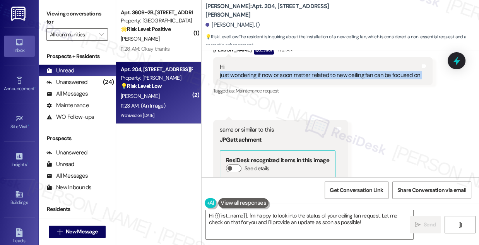
scroll to position [41652, 0]
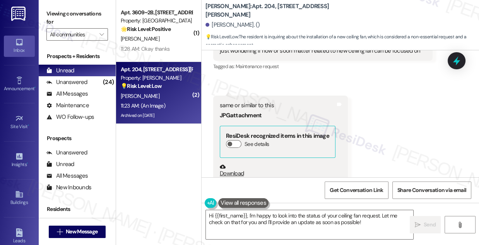
click at [74, 17] on label "Viewing conversations for" at bounding box center [77, 18] width 62 height 21
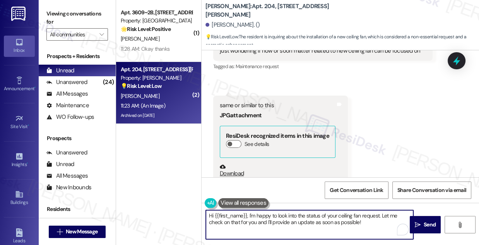
drag, startPoint x: 289, startPoint y: 214, endPoint x: 300, endPoint y: 220, distance: 12.2
click at [300, 220] on textarea "Hi {{first_name}}, I'm happy to look into the status of your ceiling fan reques…" at bounding box center [310, 224] width 208 height 29
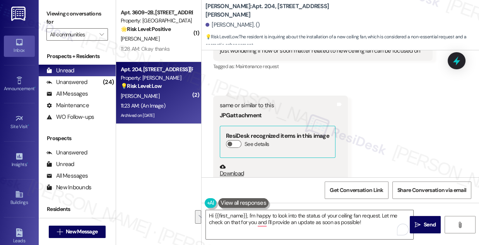
click at [59, 14] on label "Viewing conversations for" at bounding box center [77, 18] width 62 height 21
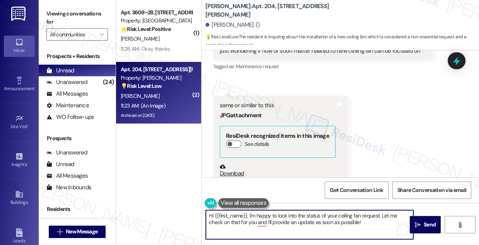
click at [315, 215] on textarea "Hi {{first_name}}, I'm happy to look into the status of your ceiling fan reques…" at bounding box center [310, 224] width 208 height 29
drag, startPoint x: 376, startPoint y: 221, endPoint x: 382, endPoint y: 215, distance: 9.3
click at [382, 215] on textarea "Hi {{first_name}}, I'm happy to look into the status of your ceiling fan reques…" at bounding box center [310, 224] width 208 height 29
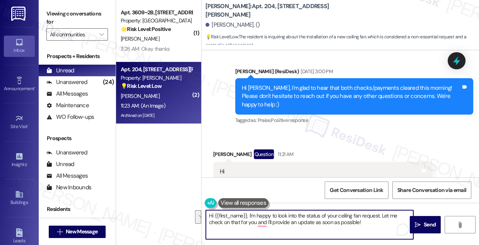
scroll to position [41476, 0]
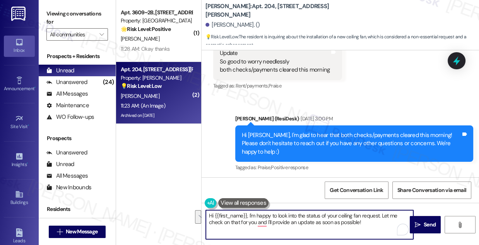
click at [283, 215] on div "Hi just wondering if now or soon matter related to new ceiling fan can be focus…" at bounding box center [320, 223] width 201 height 17
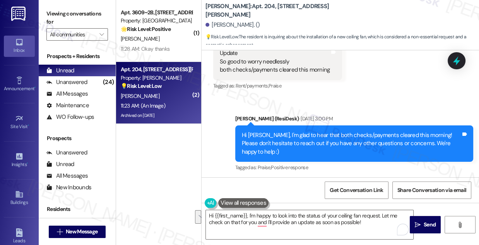
click at [283, 215] on div "Hi just wondering if now or soon matter related to new ceiling fan can be focus…" at bounding box center [320, 223] width 201 height 17
click at [290, 215] on div "Hi just wondering if now or soon matter related to new ceiling fan can be focus…" at bounding box center [320, 223] width 201 height 17
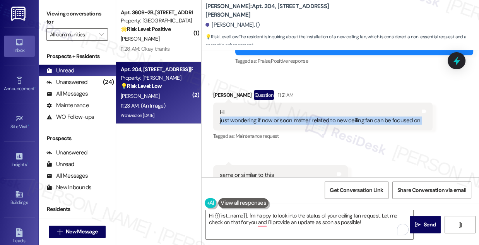
scroll to position [41582, 0]
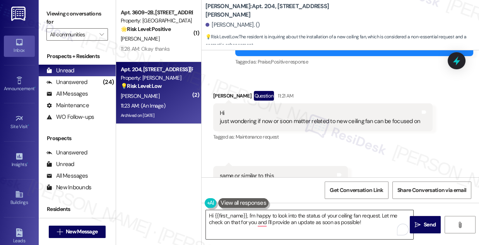
click at [261, 213] on textarea "Hi {{first_name}}, I'm happy to look into the status of your ceiling fan reques…" at bounding box center [310, 224] width 208 height 29
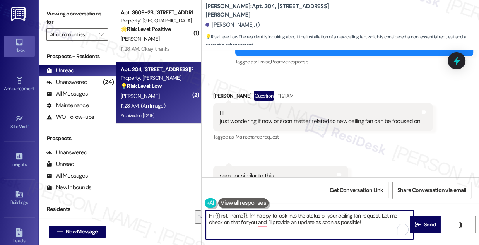
drag, startPoint x: 377, startPoint y: 227, endPoint x: 382, endPoint y: 212, distance: 15.7
click at [382, 212] on textarea "Hi {{first_name}}, I'm happy to look into the status of your ceiling fan reques…" at bounding box center [310, 224] width 208 height 29
paste textarea "Just wondering—what happened with the new ceiling fan? Have you already request…"
click at [234, 222] on textarea "Hi {{first_name}}, I'm happy to look into the status of your ceiling fan reques…" at bounding box center [310, 224] width 208 height 29
click at [291, 222] on textarea "Hi {{first_name}}, I'm happy to look into the status of your ceiling fan reques…" at bounding box center [310, 224] width 208 height 29
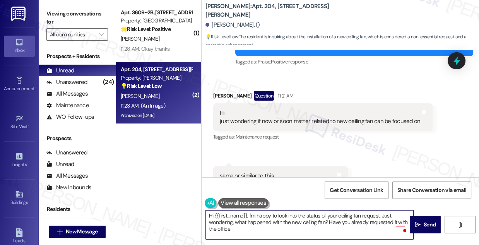
click at [292, 222] on textarea "Hi {{first_name}}, I'm happy to look into the status of your ceiling fan reques…" at bounding box center [310, 224] width 208 height 29
click at [326, 226] on textarea "Hi {{first_name}}, I'm happy to look into the status of your ceiling fan reques…" at bounding box center [310, 224] width 208 height 29
click at [287, 223] on textarea "Hi {{first_name}}, I'm happy to look into the status of your ceiling fan reques…" at bounding box center [310, 224] width 208 height 29
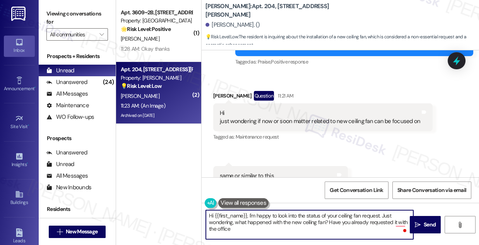
click at [306, 222] on textarea "Hi {{first_name}}, I'm happy to look into the status of your ceiling fan reques…" at bounding box center [310, 224] width 208 height 29
click at [298, 223] on textarea "Hi {{first_name}}, I'm happy to look into the status of your ceiling fan reques…" at bounding box center [310, 224] width 208 height 29
click at [294, 224] on textarea "Hi {{first_name}}, I'm happy to look into the status of your ceiling fan reques…" at bounding box center [310, 224] width 208 height 29
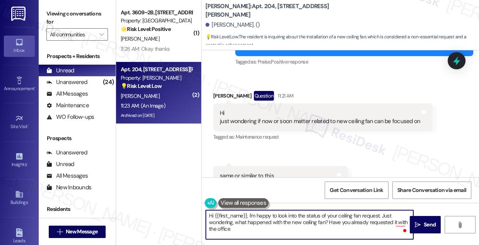
click at [294, 224] on textarea "Hi {{first_name}}, I'm happy to look into the status of your ceiling fan reques…" at bounding box center [310, 224] width 208 height 29
click at [286, 223] on textarea "Hi {{first_name}}, I'm happy to look into the status of your ceiling fan reques…" at bounding box center [310, 224] width 208 height 29
drag, startPoint x: 302, startPoint y: 222, endPoint x: 284, endPoint y: 222, distance: 17.8
click at [284, 222] on textarea "Hi {{first_name}}, I'm happy to look into the status of your ceiling fan reques…" at bounding box center [310, 224] width 208 height 29
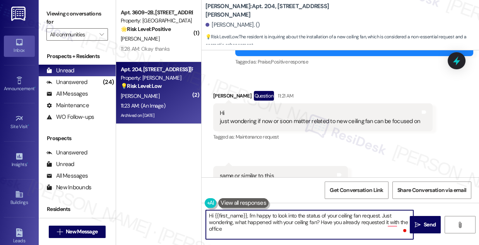
click at [323, 216] on textarea "Hi {{first_name}}, I'm happy to look into the status of your ceiling fan reques…" at bounding box center [310, 224] width 208 height 29
click at [372, 213] on textarea "Hi {{first_name}}, I'm happy to look into the status of your ceiling fan reques…" at bounding box center [310, 224] width 208 height 29
drag, startPoint x: 381, startPoint y: 214, endPoint x: 249, endPoint y: 214, distance: 131.7
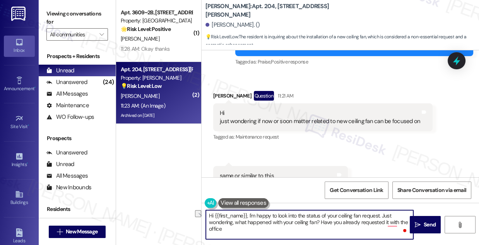
click at [249, 214] on textarea "Hi {{first_name}}, I'm happy to look into the status of your ceiling fan reques…" at bounding box center [310, 224] width 208 height 29
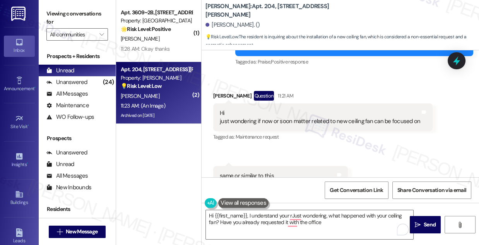
click at [67, 18] on label "Viewing conversations for" at bounding box center [77, 18] width 62 height 21
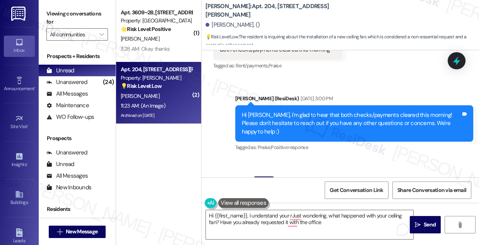
scroll to position [41441, 0]
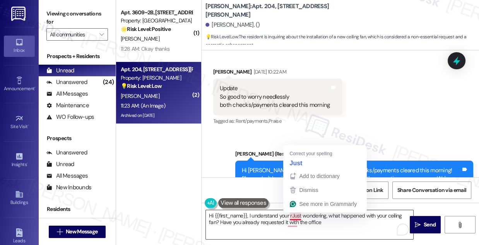
click at [290, 216] on textarea "Hi {{first_name}}, I understand your rJust wondering, what happened with your c…" at bounding box center [310, 224] width 208 height 29
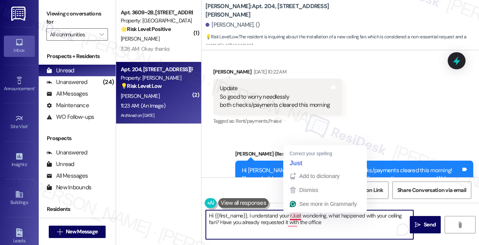
click at [292, 216] on textarea "Hi {{first_name}}, I understand your rJust wondering, what happened with your c…" at bounding box center [310, 224] width 208 height 29
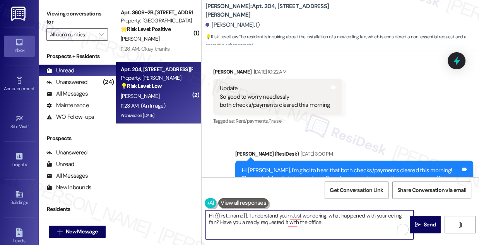
click at [329, 221] on textarea "Hi {{first_name}}, I understand your rJust wondering, what happened with your c…" at bounding box center [310, 224] width 208 height 29
drag, startPoint x: 291, startPoint y: 213, endPoint x: 250, endPoint y: 216, distance: 41.5
click at [250, 216] on textarea "Hi {{first_name}}, I understand your Just wondering, what happened with your ce…" at bounding box center [310, 224] width 208 height 29
click at [289, 212] on textarea "Hi {{first_name}}, I understand your Just wondering, what happened with your ce…" at bounding box center [310, 224] width 208 height 29
type textarea "Hi {{first_name}}, I understand your request for a new ceiling fan. Just wonder…"
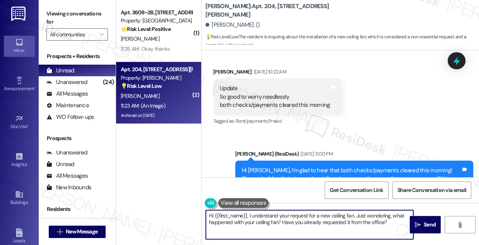
click at [307, 211] on textarea "Hi {{first_name}}, I understand your request for a new ceiling fan. Just wonder…" at bounding box center [310, 224] width 208 height 29
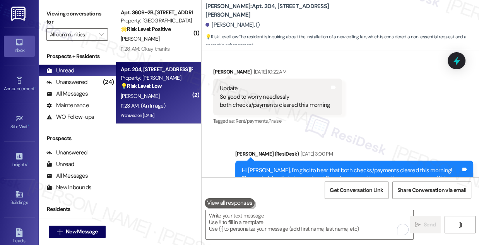
drag, startPoint x: 76, startPoint y: 15, endPoint x: 131, endPoint y: 65, distance: 74.3
click at [76, 15] on label "Viewing conversations for" at bounding box center [77, 18] width 62 height 21
click at [241, 218] on textarea "To enrich screen reader interactions, please activate Accessibility in Grammarl…" at bounding box center [310, 224] width 208 height 29
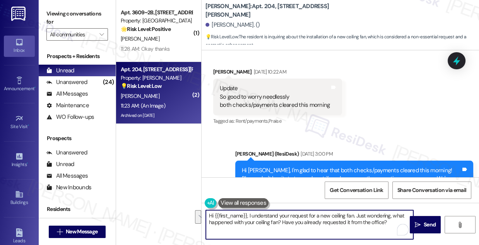
click at [266, 218] on textarea "Hi {{first_name}}, I understand your request for a new ceiling fan. Just wonder…" at bounding box center [310, 224] width 208 height 29
drag, startPoint x: 390, startPoint y: 224, endPoint x: 249, endPoint y: 215, distance: 141.3
click at [249, 215] on textarea "Hi {{first_name}}, I understand your request for a new ceiling fan. Just wonder…" at bounding box center [310, 224] width 208 height 29
paste textarea "’re requesting a new ceiling fan. Just wondering—what happened with your curren…"
click at [259, 235] on textarea "Hi {{first_name}}, I understand you’re requesting a new ceiling fan. Just wonde…" at bounding box center [310, 224] width 208 height 29
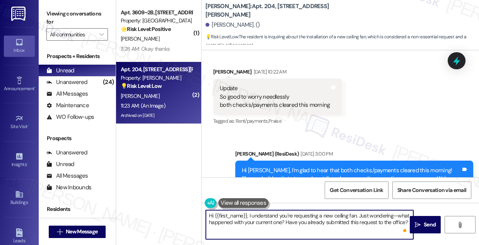
click at [241, 233] on textarea "Hi {{first_name}}, I understand you’re requesting a new ceiling fan. Just wonde…" at bounding box center [310, 224] width 208 height 29
click at [394, 215] on textarea "Hi {{first_name}}, I understand you’re requesting a new ceiling fan. Just wonde…" at bounding box center [310, 224] width 208 height 29
click at [335, 223] on textarea "Hi {{first_name}}, I understand you’re requesting a new ceiling fan. Just wonde…" at bounding box center [310, 224] width 208 height 29
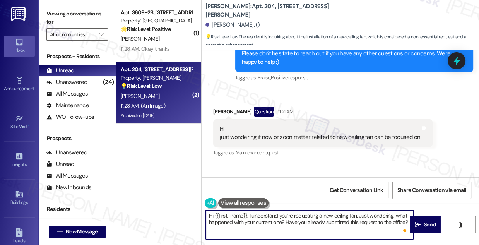
scroll to position [41652, 0]
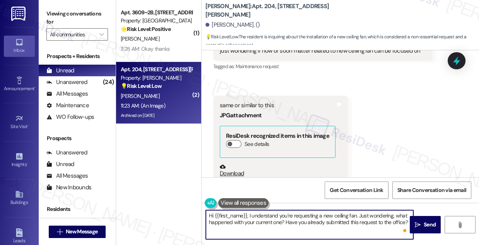
type textarea "Hi {{first_name}}, I understand you’re requesting a new ceiling fan. Just wonde…"
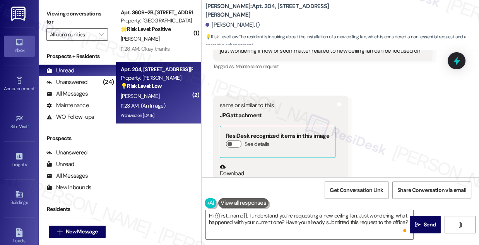
click at [261, 178] on button "Zoom image" at bounding box center [249, 216] width 58 height 77
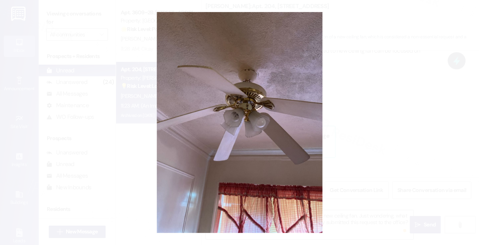
click at [388, 119] on button "Unzoom image" at bounding box center [239, 122] width 479 height 245
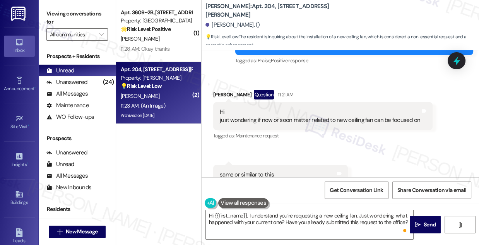
scroll to position [41582, 0]
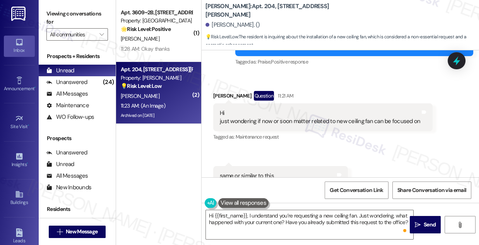
click at [247, 172] on div "same or similar to this" at bounding box center [278, 176] width 116 height 8
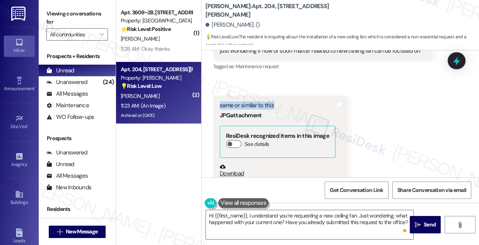
click at [243, 178] on button "Zoom image" at bounding box center [249, 216] width 58 height 77
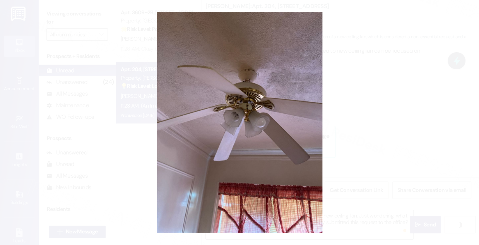
click at [416, 133] on button "Unzoom image" at bounding box center [239, 122] width 479 height 245
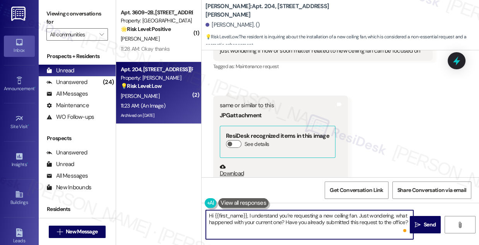
drag, startPoint x: 280, startPoint y: 223, endPoint x: 338, endPoint y: 219, distance: 58.6
click at [338, 219] on textarea "Hi {{first_name}}, I understand you’re requesting a new ceiling fan. Just wonde…" at bounding box center [310, 224] width 208 height 29
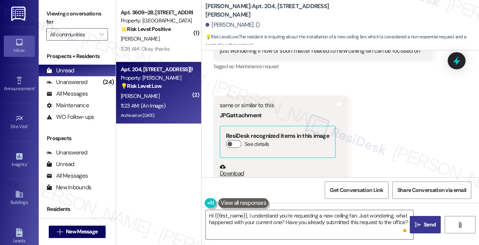
click at [414, 222] on span " Send" at bounding box center [426, 225] width 24 height 8
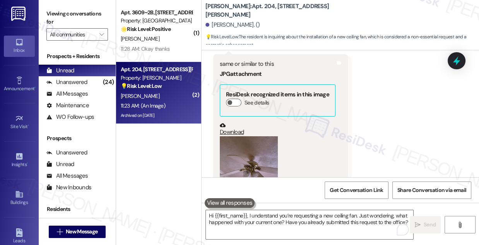
scroll to position [41715, 0]
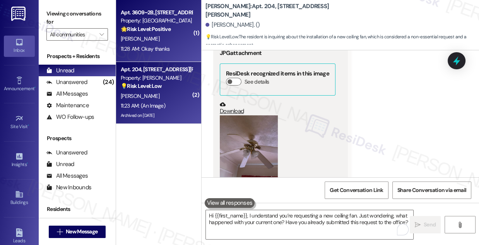
click at [141, 44] on div "11:28 AM: Okay thanks 11:28 AM: Okay thanks" at bounding box center [156, 49] width 73 height 10
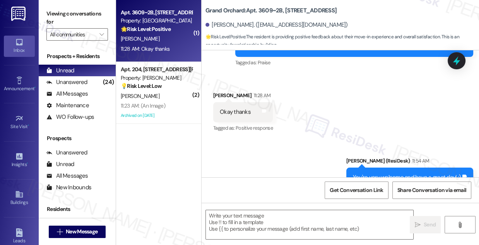
scroll to position [433, 0]
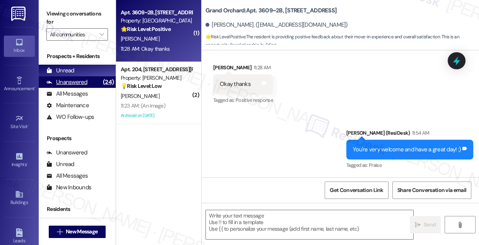
click at [85, 81] on div "Unanswered" at bounding box center [66, 82] width 41 height 8
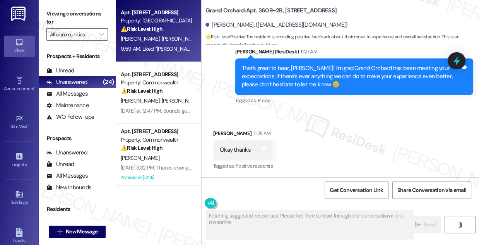
click at [173, 46] on div "9:59 AM: Liked “[PERSON_NAME] ([GEOGRAPHIC_DATA]): Hi [PERSON_NAME]! They will …" at bounding box center [397, 48] width 553 height 7
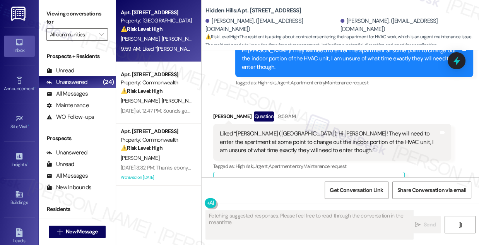
scroll to position [7451, 0]
click at [282, 130] on div "Liked “[PERSON_NAME] ([GEOGRAPHIC_DATA]): Hi [PERSON_NAME]! They will need to e…" at bounding box center [329, 142] width 219 height 25
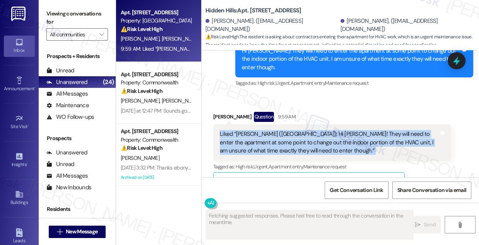
click at [282, 130] on div "Liked “[PERSON_NAME] ([GEOGRAPHIC_DATA]): Hi [PERSON_NAME]! They will need to e…" at bounding box center [329, 142] width 219 height 25
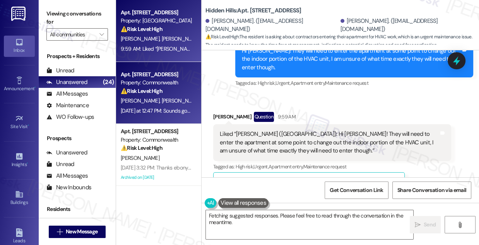
click at [172, 90] on div "⚠️ Risk Level: High The resident had a previous issue with maintenance causing …" at bounding box center [157, 91] width 72 height 8
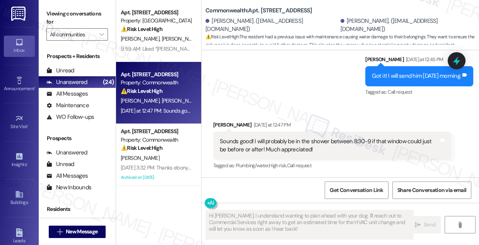
scroll to position [6746, 0]
click at [293, 141] on div "Sounds good! I will probably be in the shower between 8:30-9 if that window cou…" at bounding box center [329, 145] width 219 height 17
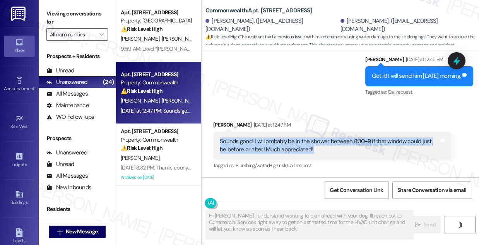
click at [293, 141] on div "Sounds good! I will probably be in the shower between 8:30-9 if that window cou…" at bounding box center [329, 145] width 219 height 17
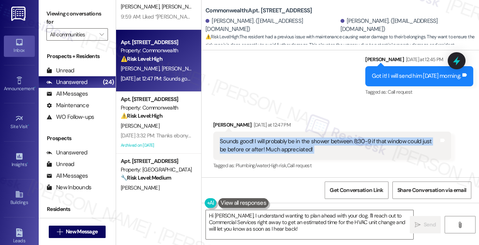
scroll to position [70, 0]
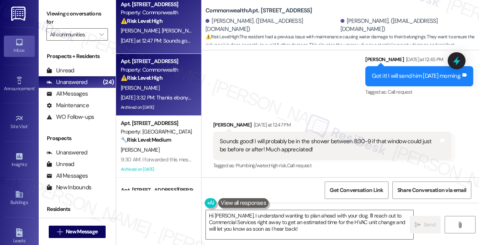
click at [171, 81] on div "⚠️ Risk Level: High The resident reports an incident where a maintenance worker…" at bounding box center [157, 78] width 72 height 8
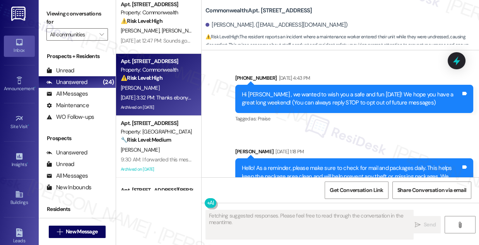
scroll to position [20892, 0]
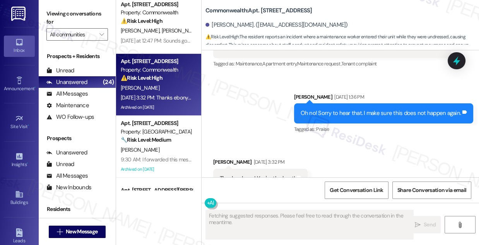
click at [316, 109] on div "Oh no! Sorry to hear that. I make sure this does not happen again." at bounding box center [381, 113] width 161 height 8
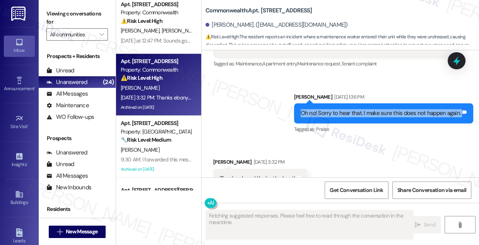
click at [316, 109] on div "Oh no! Sorry to hear that. I make sure this does not happen again." at bounding box center [381, 113] width 161 height 8
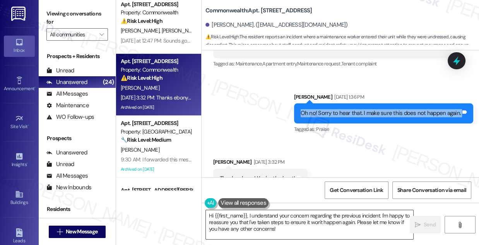
click at [255, 210] on div "Hi {{first_name}}, I understand your concern regarding the previous incident. I…" at bounding box center [306, 225] width 208 height 30
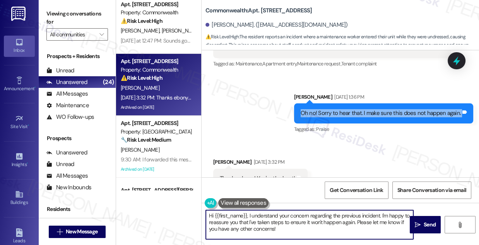
click at [255, 210] on textarea "Hi {{first_name}}, I understand your concern regarding the previous incident. I…" at bounding box center [310, 224] width 208 height 29
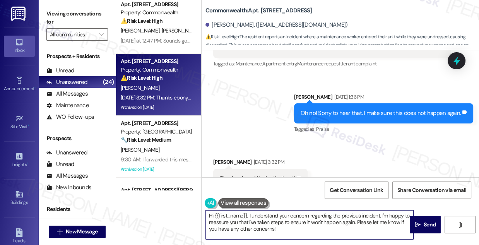
click at [255, 210] on textarea "Hi {{first_name}}, I understand your concern regarding the previous incident. I…" at bounding box center [310, 224] width 208 height 29
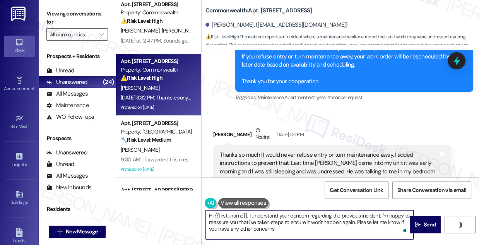
scroll to position [20752, 0]
click at [281, 151] on div "Thanks so much! I would never refuse entry or turn maintenance away. I added in…" at bounding box center [329, 171] width 219 height 41
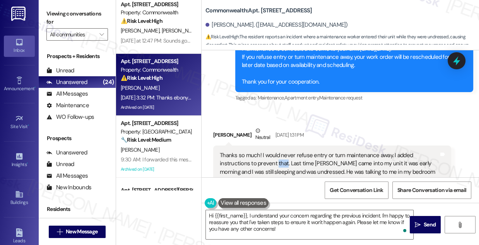
click at [281, 151] on div "Thanks so much! I would never refuse entry or turn maintenance away. I added in…" at bounding box center [329, 171] width 219 height 41
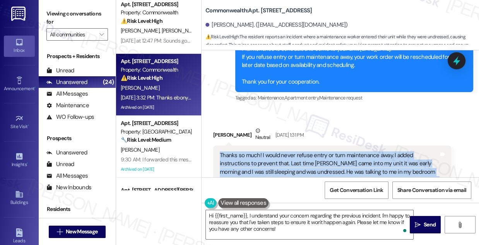
click at [281, 151] on div "Thanks so much! I would never refuse entry or turn maintenance away. I added in…" at bounding box center [329, 171] width 219 height 41
click at [282, 151] on div "Thanks so much! I would never refuse entry or turn maintenance away. I added in…" at bounding box center [329, 171] width 219 height 41
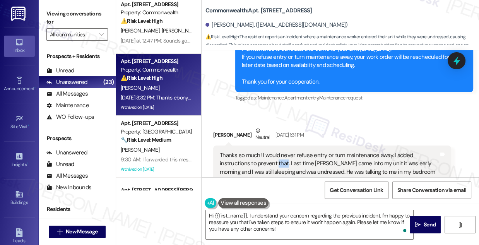
click at [282, 151] on div "Thanks so much! I would never refuse entry or turn maintenance away. I added in…" at bounding box center [329, 171] width 219 height 41
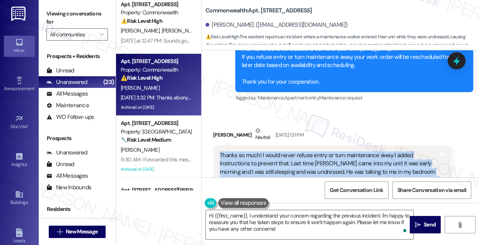
click at [282, 151] on div "Thanks so much! I would never refuse entry or turn maintenance away. I added in…" at bounding box center [329, 171] width 219 height 41
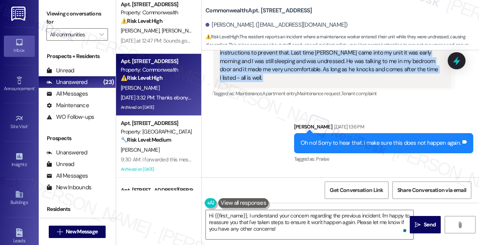
scroll to position [20893, 0]
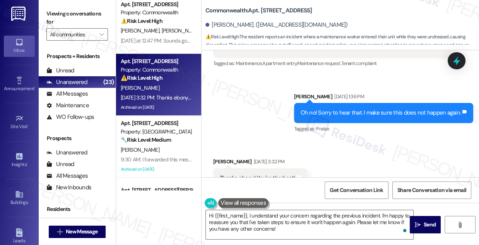
click at [252, 174] on div "Thanks ebony! You're the best!" at bounding box center [258, 178] width 76 height 8
drag, startPoint x: 252, startPoint y: 152, endPoint x: 237, endPoint y: 146, distance: 16.0
click at [252, 174] on div "Thanks ebony! You're the best!" at bounding box center [258, 178] width 76 height 8
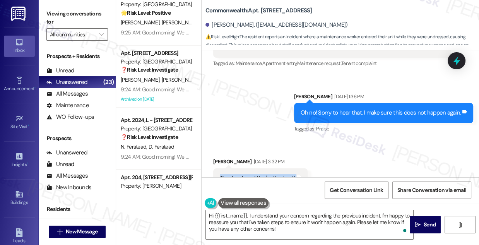
scroll to position [1235, 0]
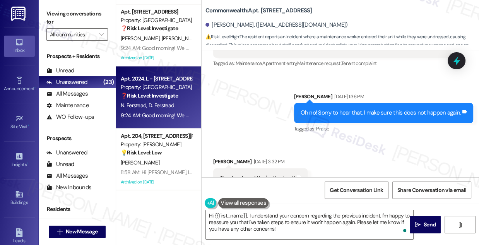
click at [179, 112] on div "9:24 AM: Good morning! We wanted to make you aware that we currently have contr…" at bounding box center [413, 115] width 585 height 7
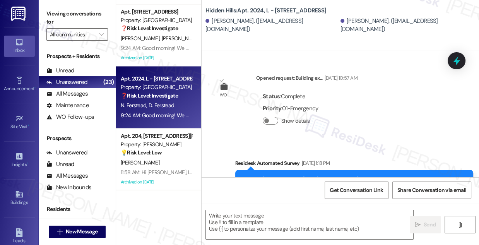
scroll to position [13066, 0]
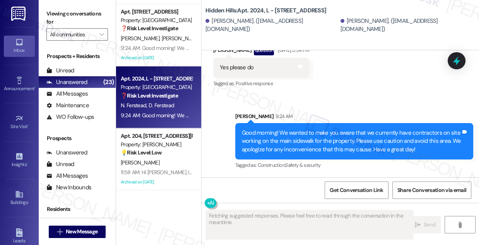
click at [305, 139] on div "Good morning! We wanted to make you aware that we currently have contractors on…" at bounding box center [351, 141] width 219 height 25
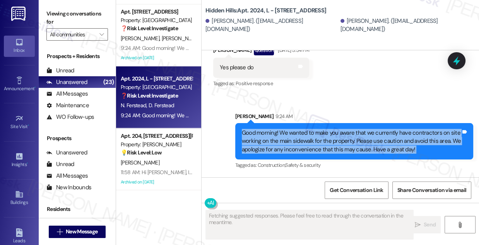
click at [305, 139] on div "Good morning! We wanted to make you aware that we currently have contractors on…" at bounding box center [351, 141] width 219 height 25
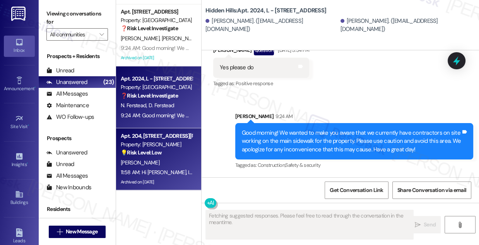
click at [190, 151] on div "Apt. [STREET_ADDRESS][PERSON_NAME] Property: [PERSON_NAME] 💡 Risk Level: Low Th…" at bounding box center [156, 144] width 73 height 26
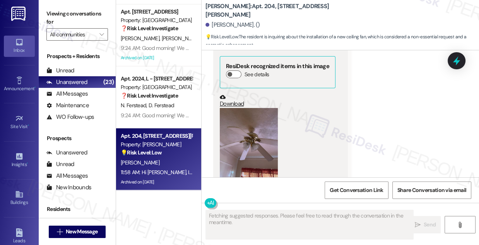
scroll to position [41726, 0]
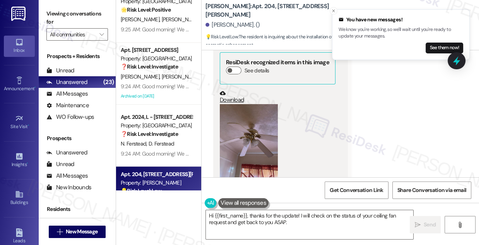
scroll to position [1235, 0]
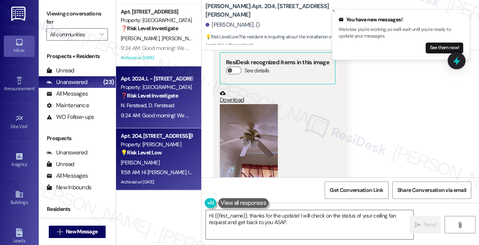
click at [162, 107] on span "D. Ferstead" at bounding box center [162, 104] width 26 height 7
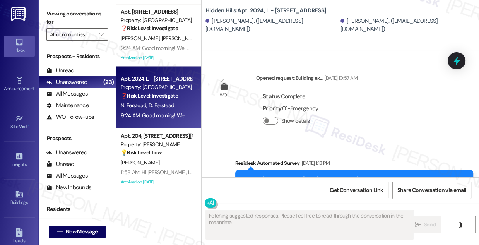
scroll to position [13066, 0]
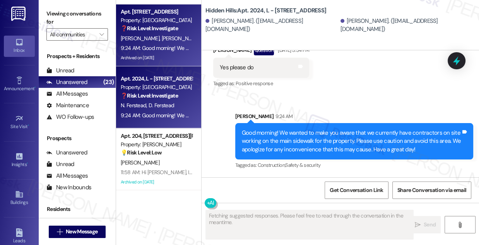
click at [174, 49] on div "9:24 AM: Good morning! We wanted to make you aware that we currently have contr…" at bounding box center [413, 48] width 585 height 7
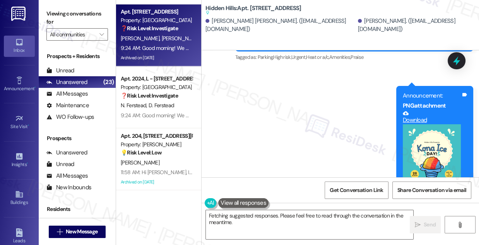
scroll to position [1094, 0]
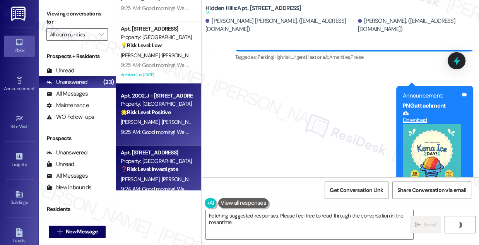
click at [162, 109] on strong "🌟 Risk Level: Positive" at bounding box center [146, 112] width 50 height 7
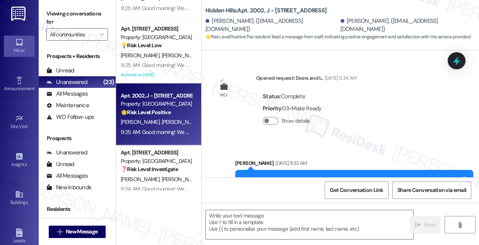
scroll to position [13873, 0]
